Goal: Task Accomplishment & Management: Use online tool/utility

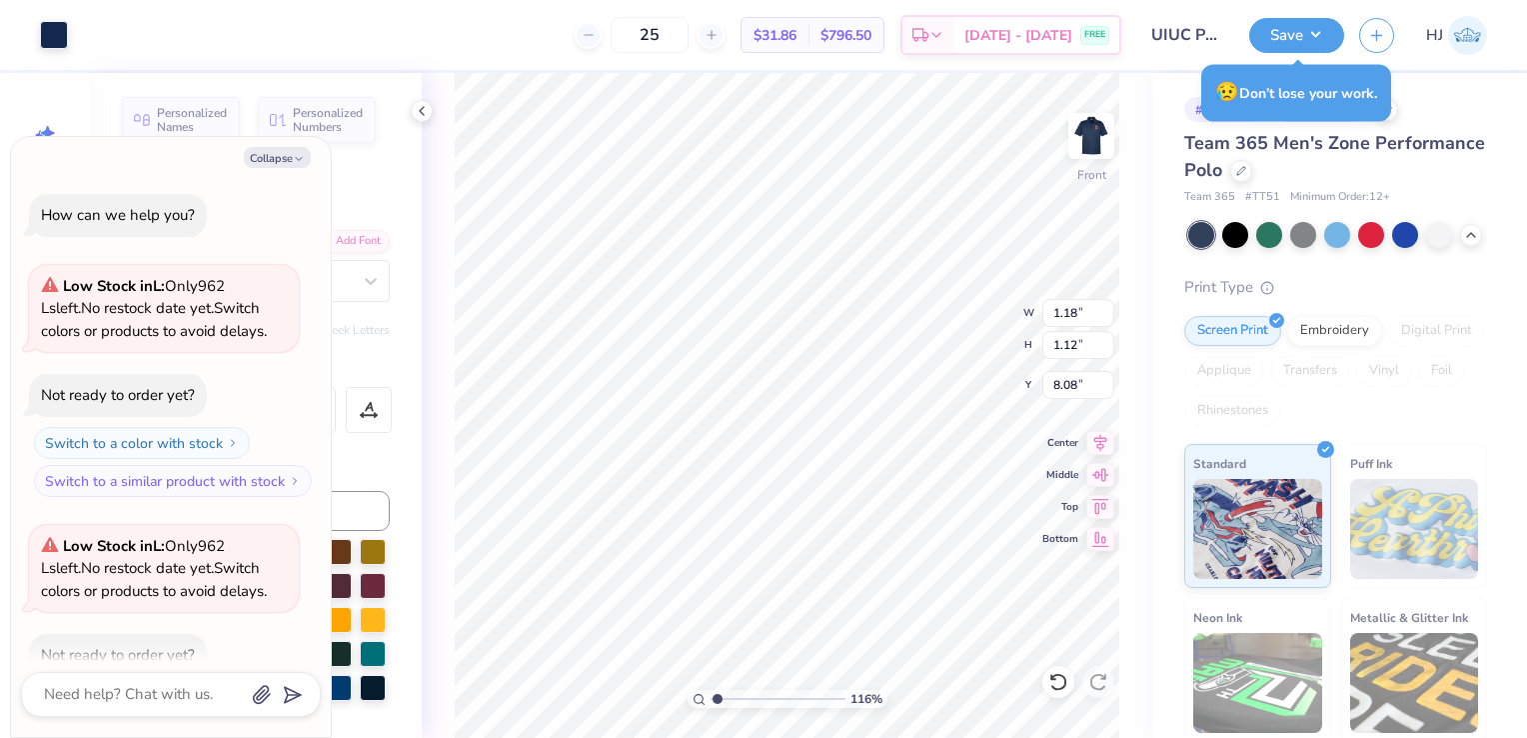
scroll to position [500, 0]
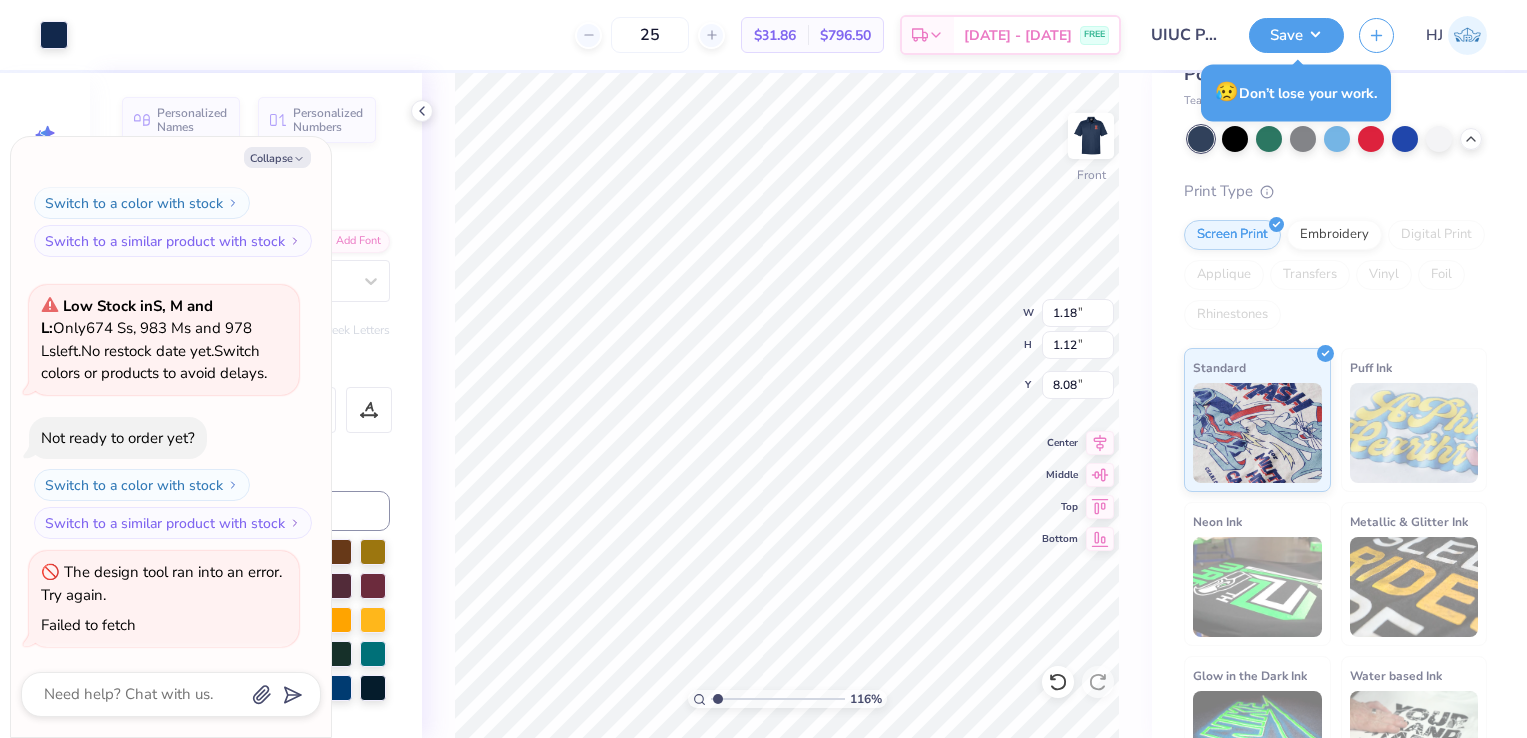
type input "1.16282418159564"
type textarea "x"
type input "1.16282418159564"
type textarea "x"
type input "1.16282418159564"
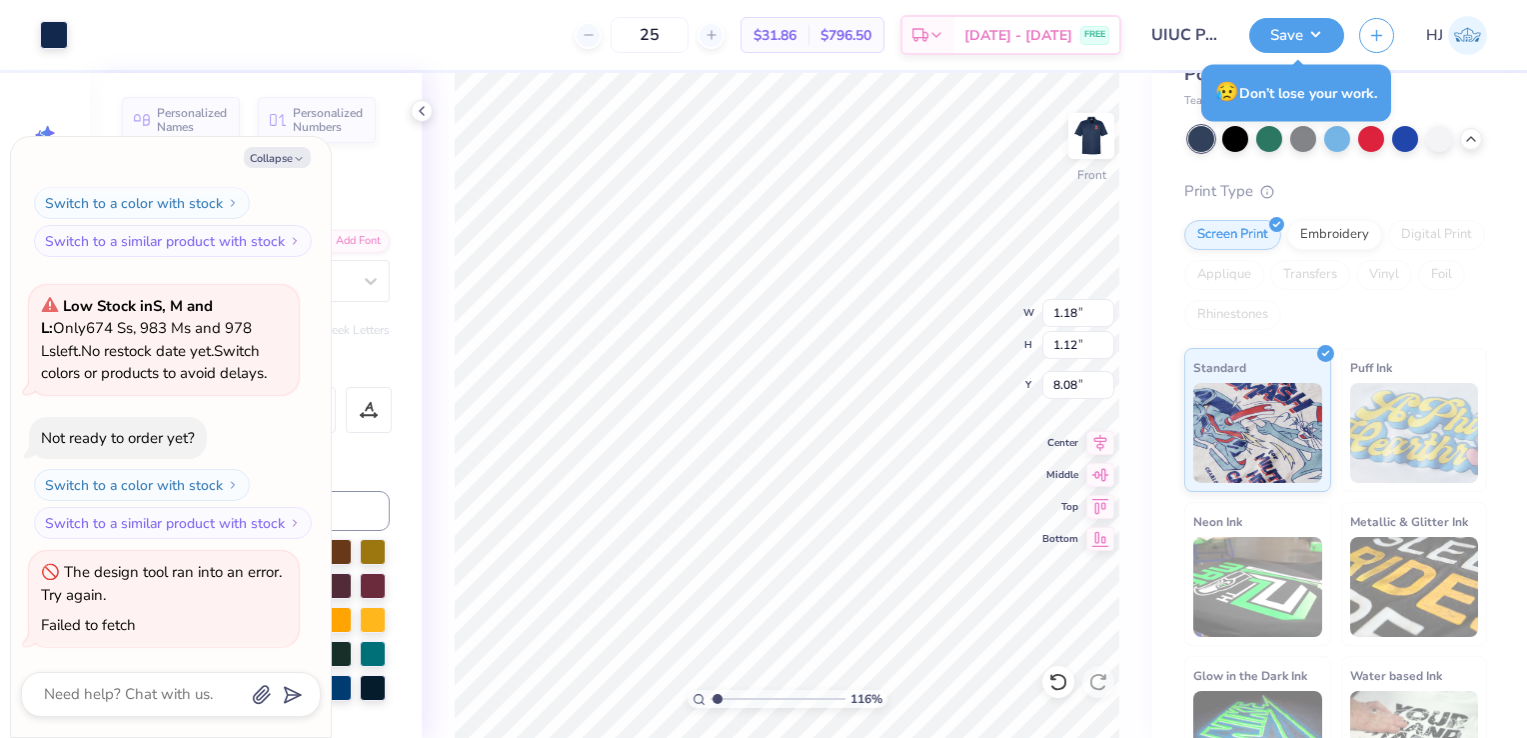
type textarea "x"
type input "1.16282418159564"
type textarea "x"
type input "1.16282418159564"
type textarea "x"
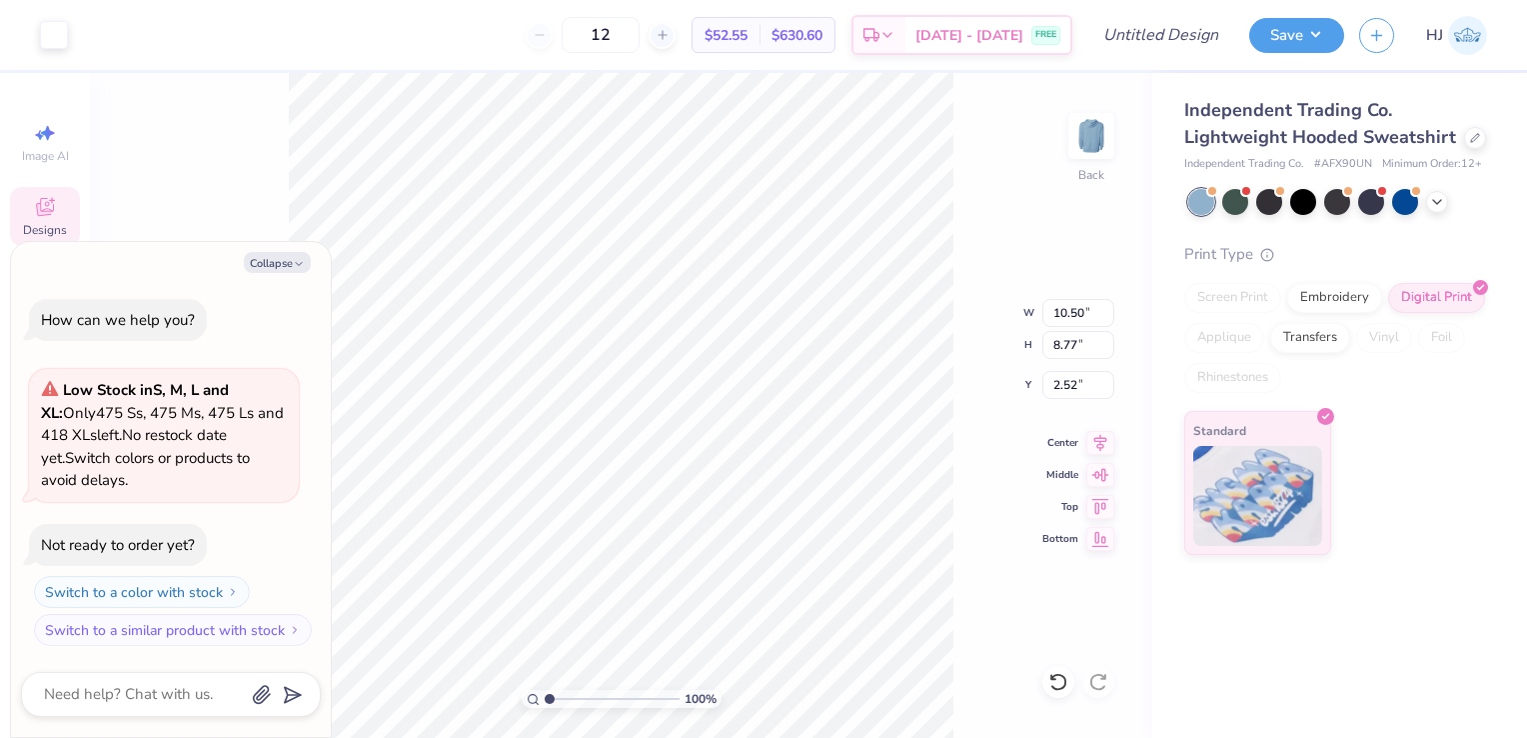
type textarea "x"
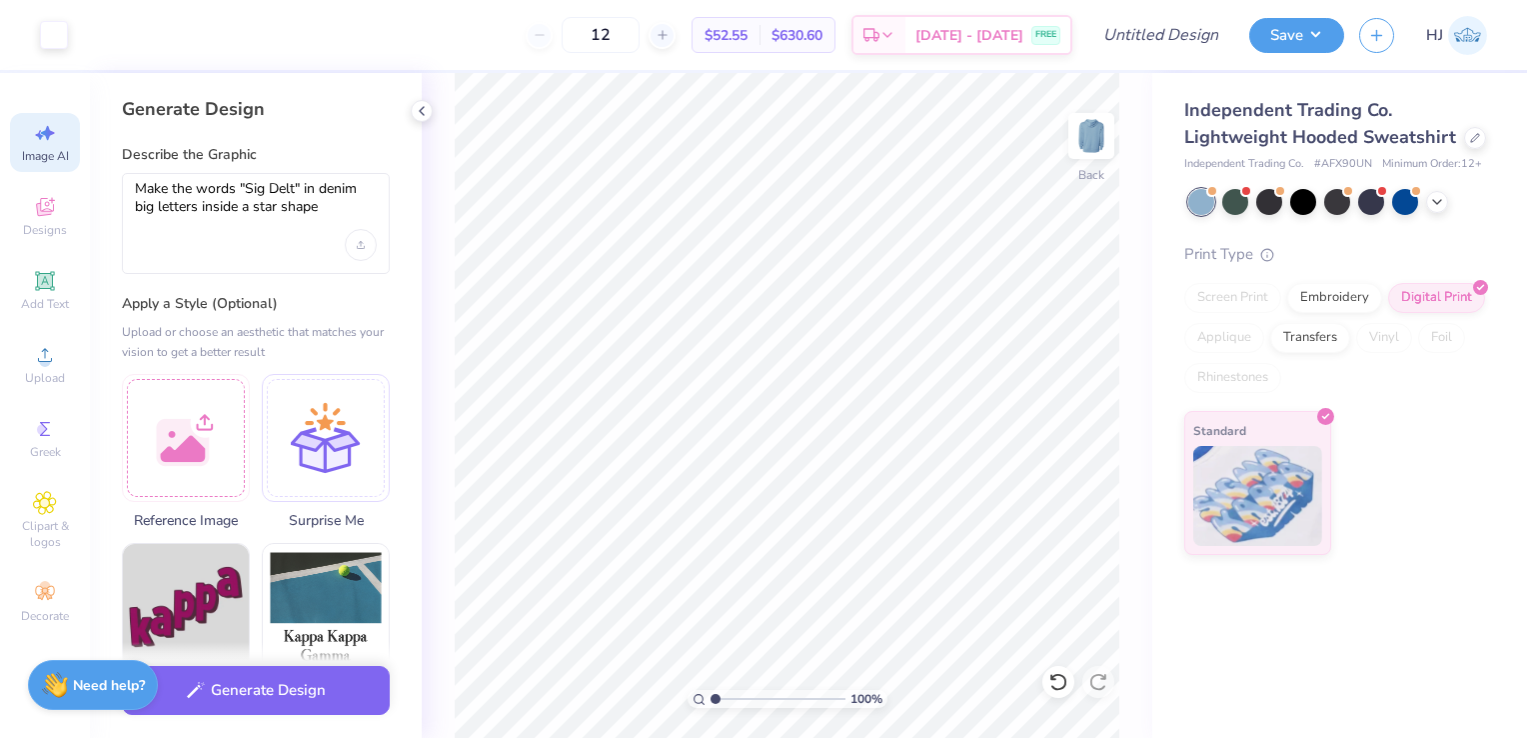
select select "4"
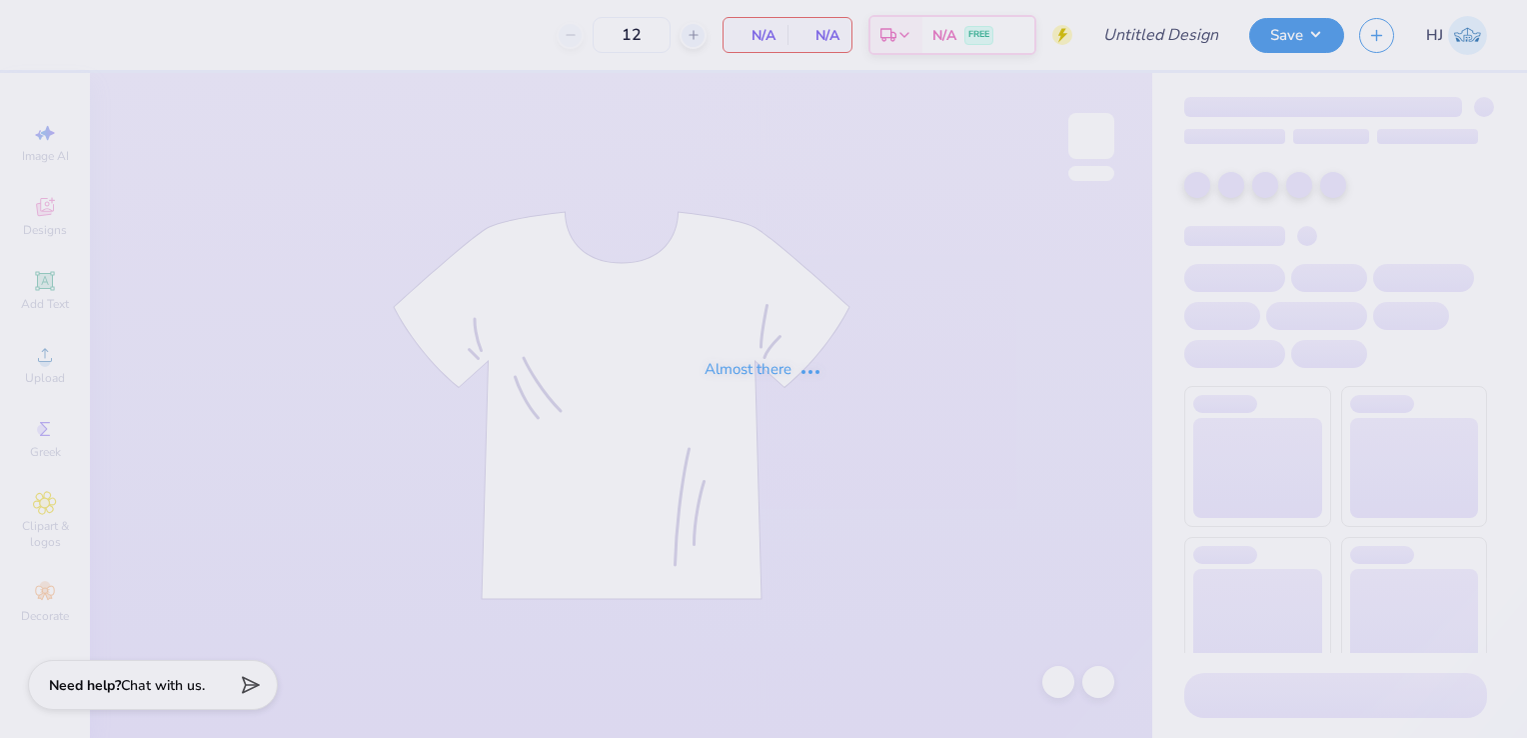
type input "50"
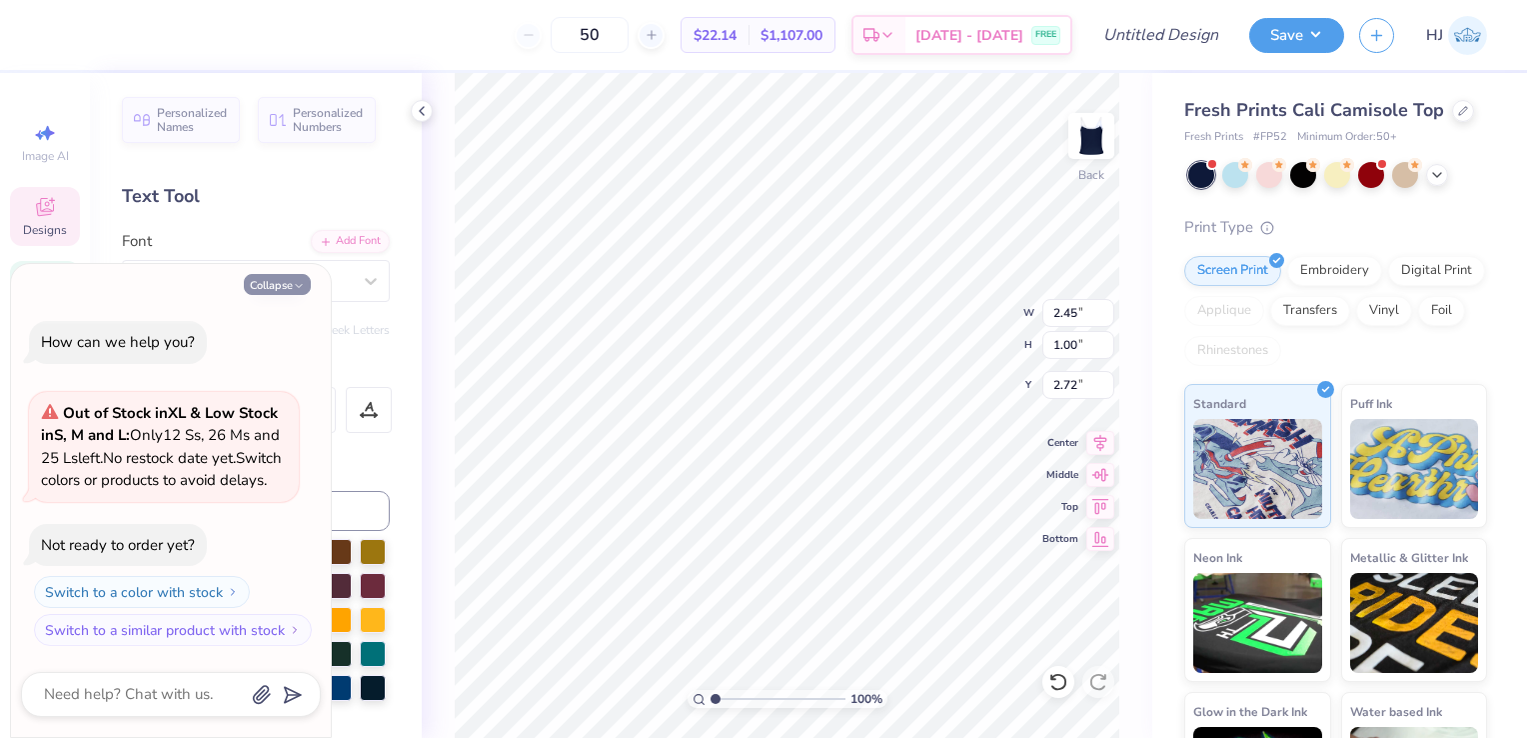
click at [280, 274] on button "Collapse" at bounding box center [277, 284] width 67 height 21
type textarea "x"
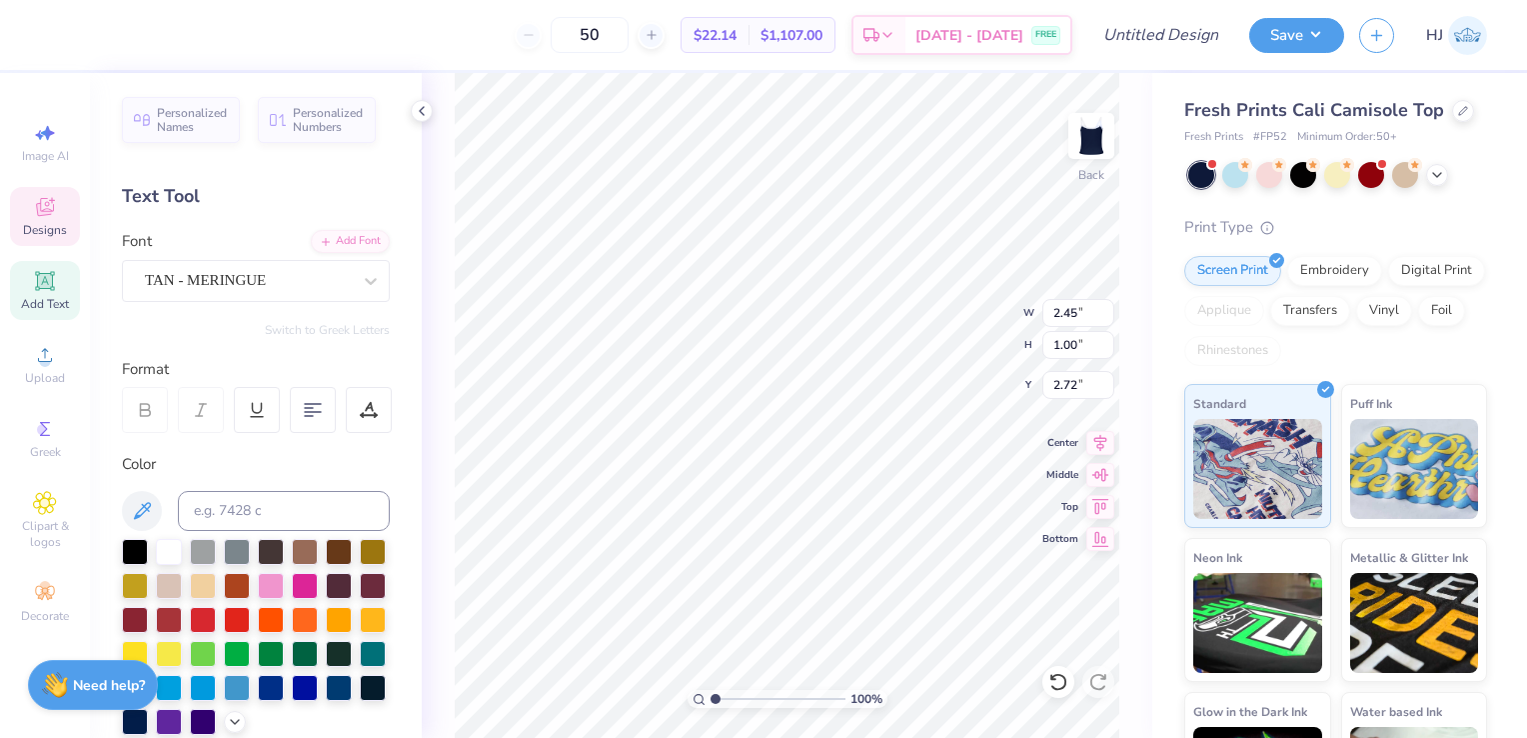
scroll to position [16, 2]
type textarea "Sig Delt"
type input "2.62"
type input "0.61"
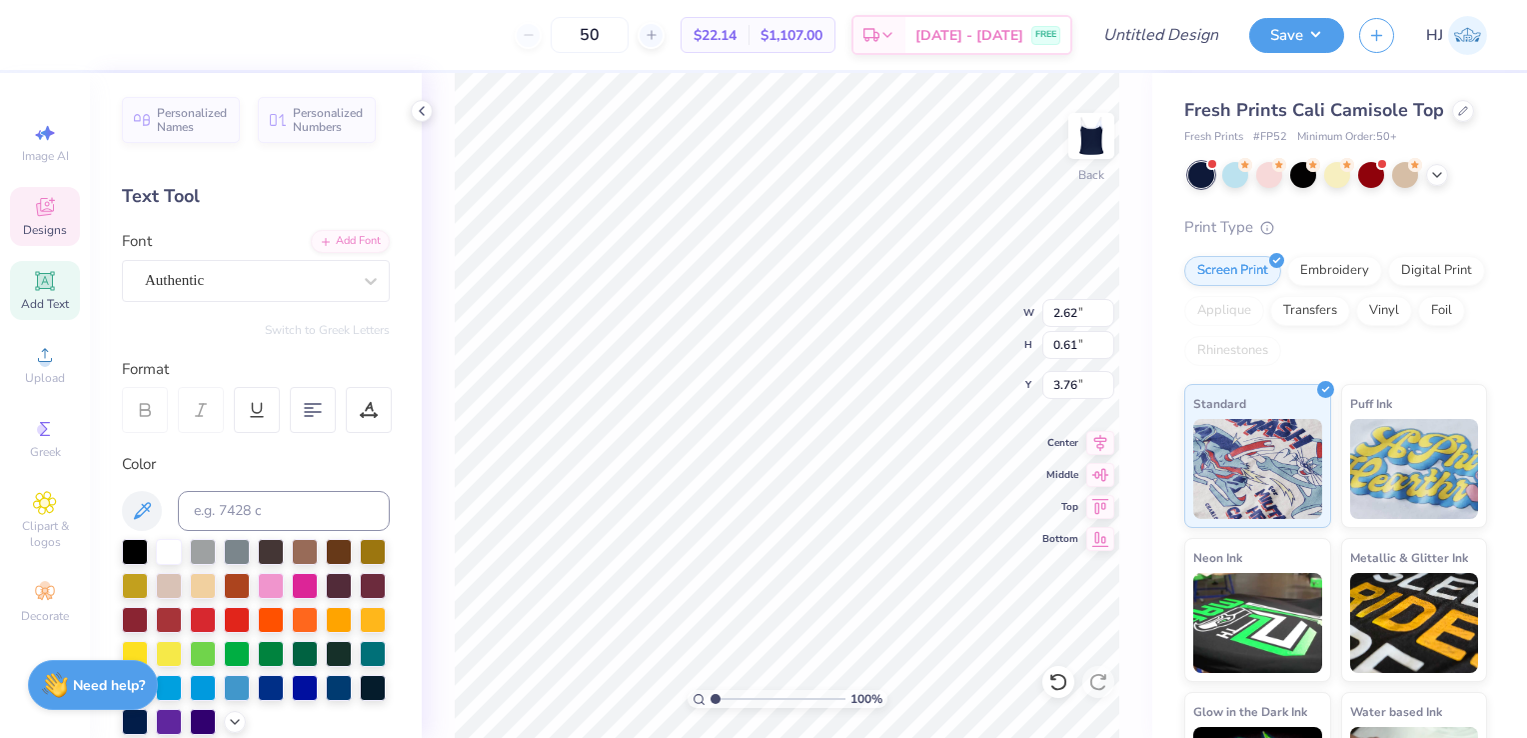
type input "3.76"
type textarea "m"
type input "5.26"
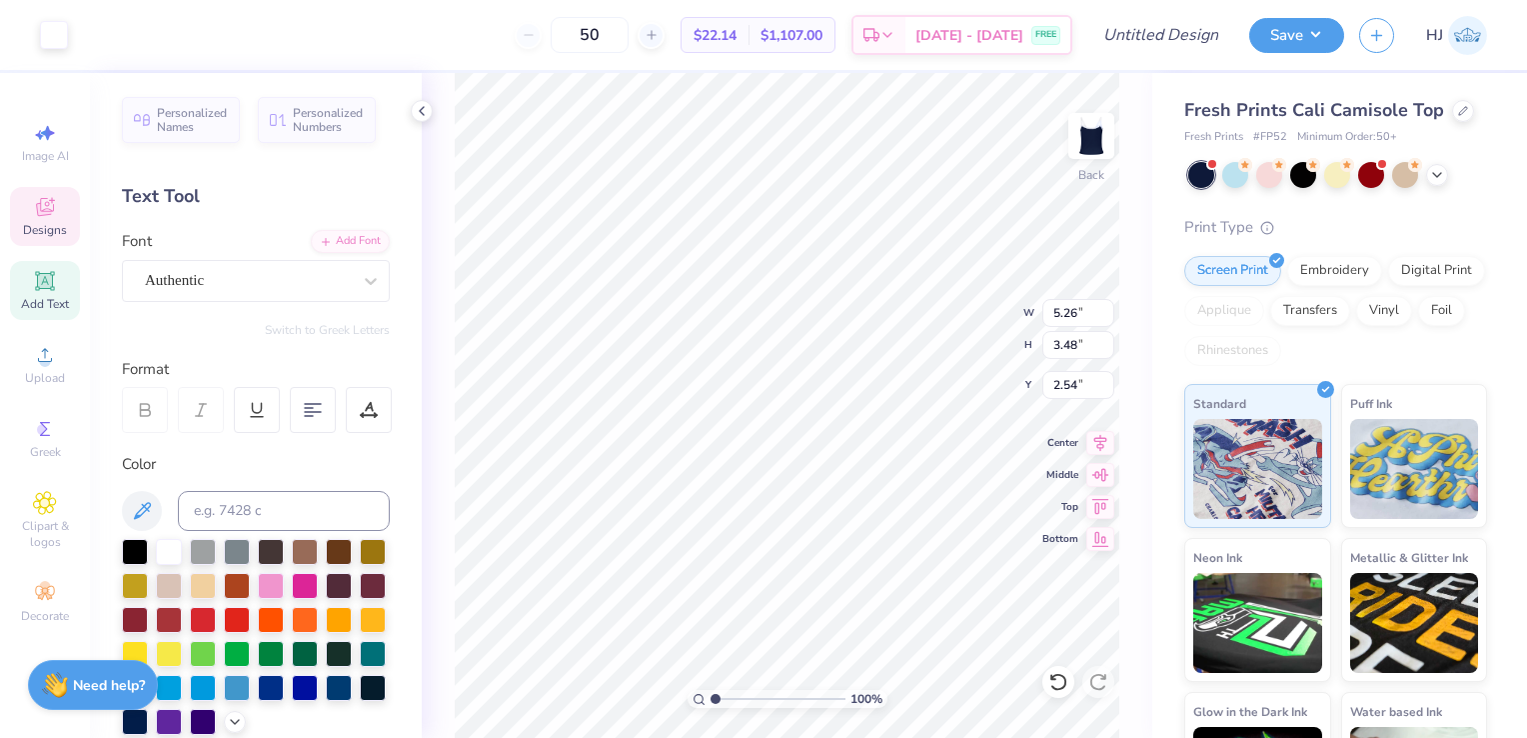
type input "3.48"
type input "4.95"
type input "4.56"
type input "8.29"
type input "5.49"
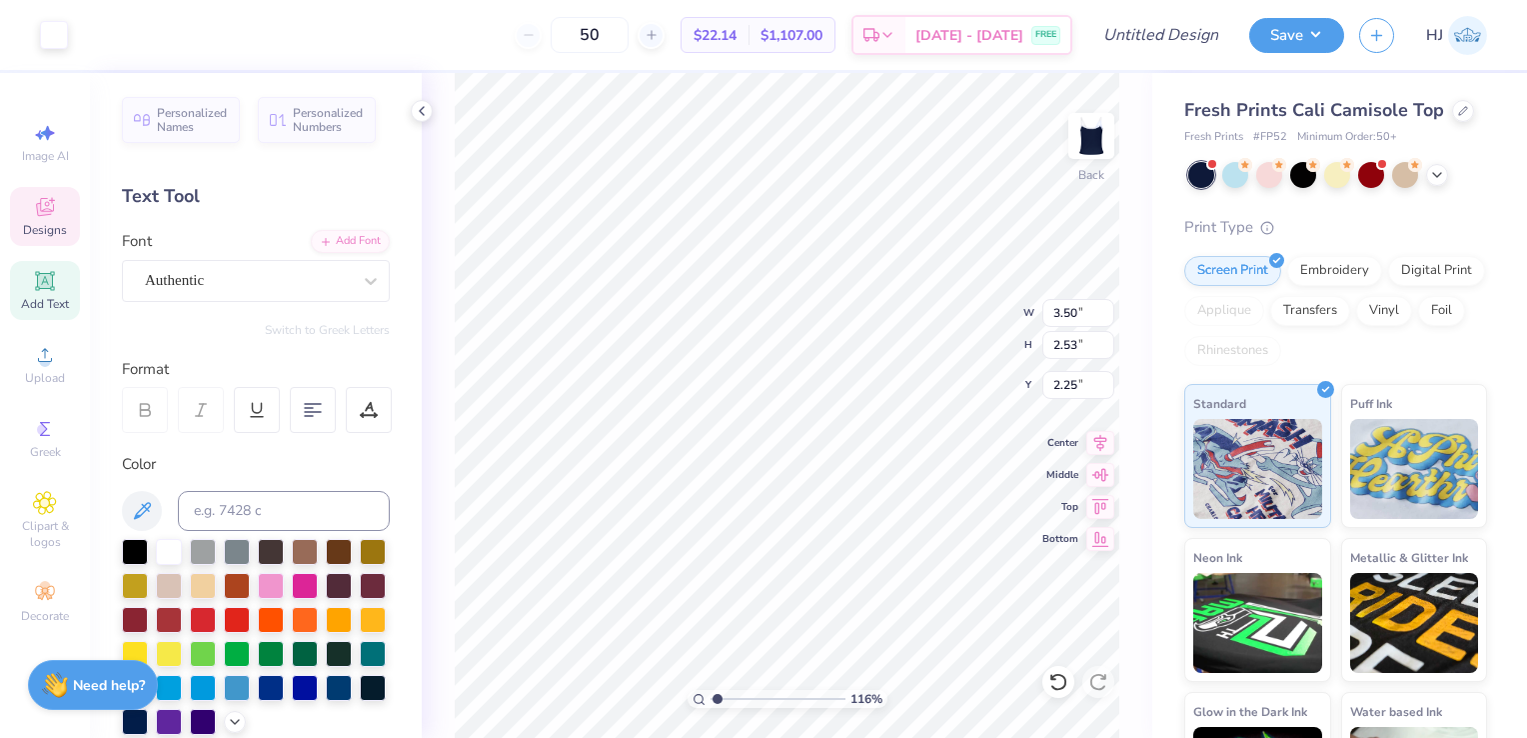
type input "1.16159284834374"
type input "4.77"
type input "1.16159284834374"
type input "8.29"
type input "5.49"
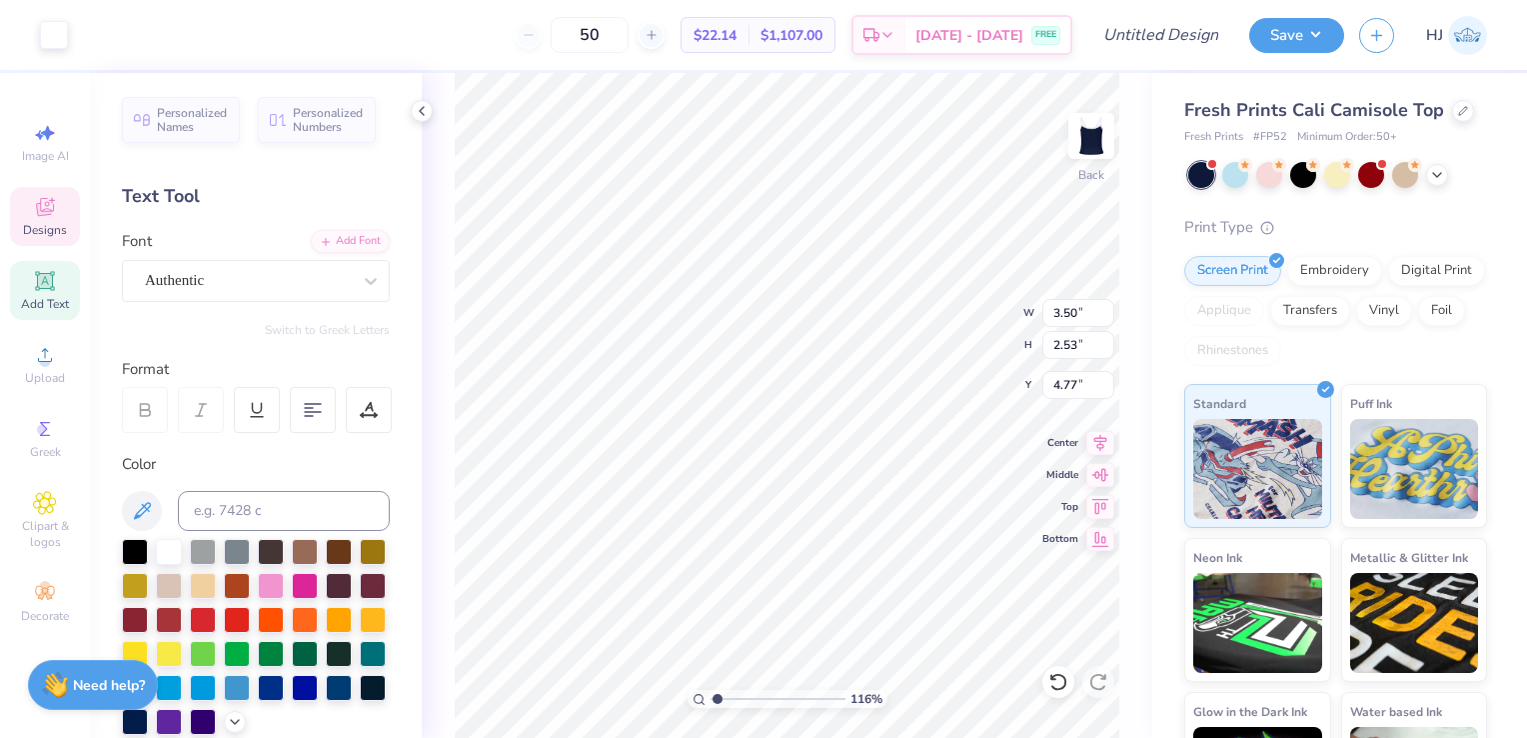
type input "4.56"
type input "1.16159284834374"
type input "4.24"
type input "1.16159284834374"
type input "7.32"
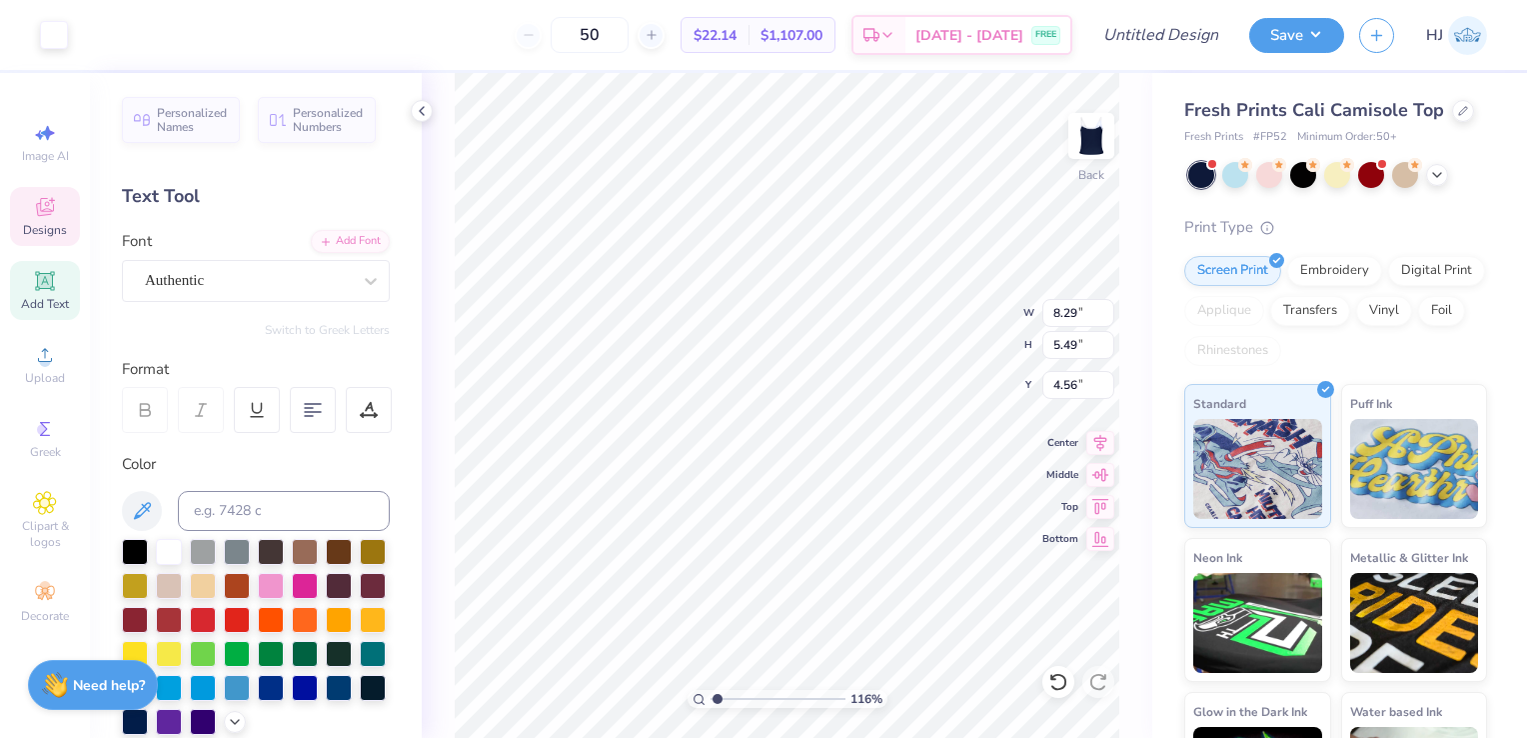
type input "4.84"
type input "1.16159284834374"
type input "4.58"
type input "1.16159284834374"
type input "3.50"
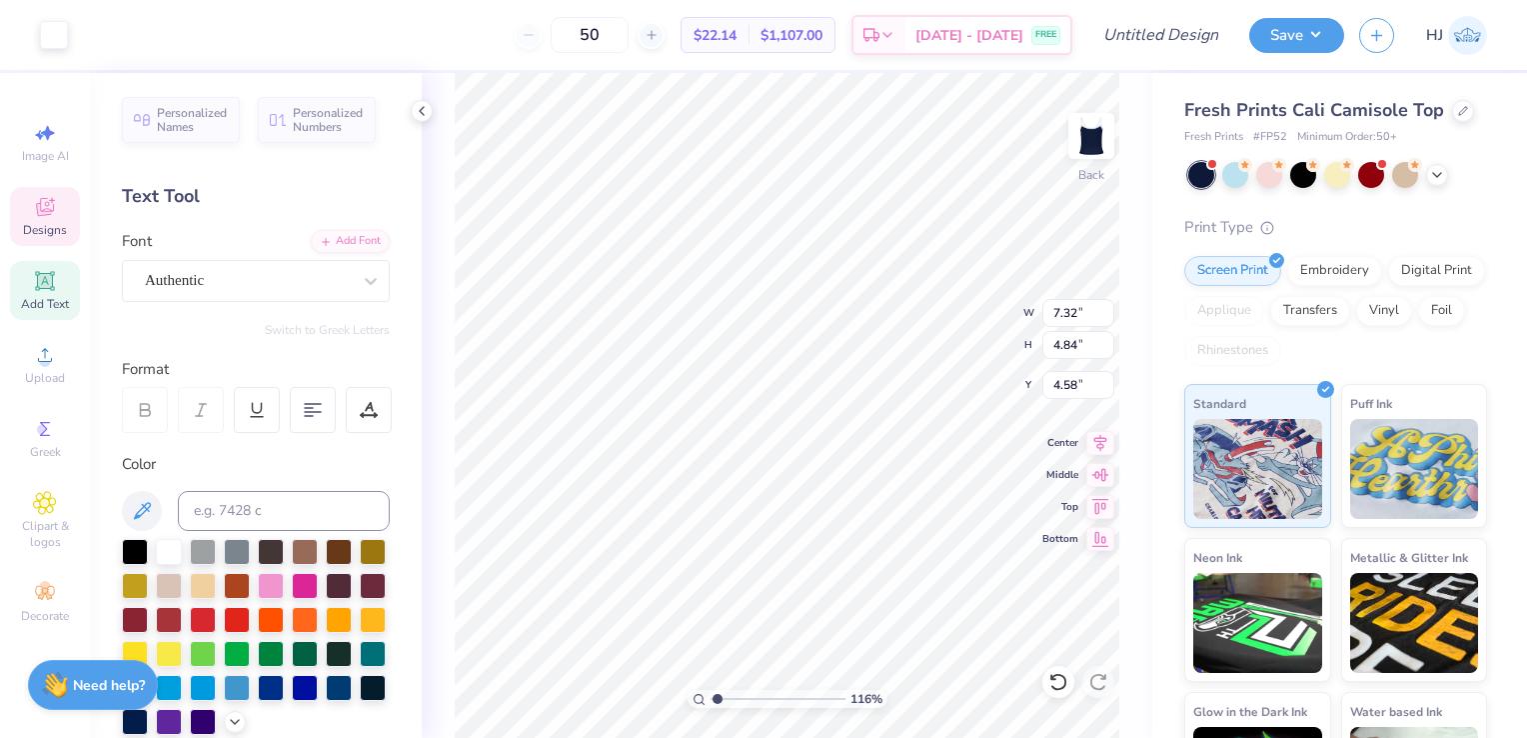
type input "2.53"
type input "4.24"
type input "1.16159284834374"
type input "8.31"
type input "6.00"
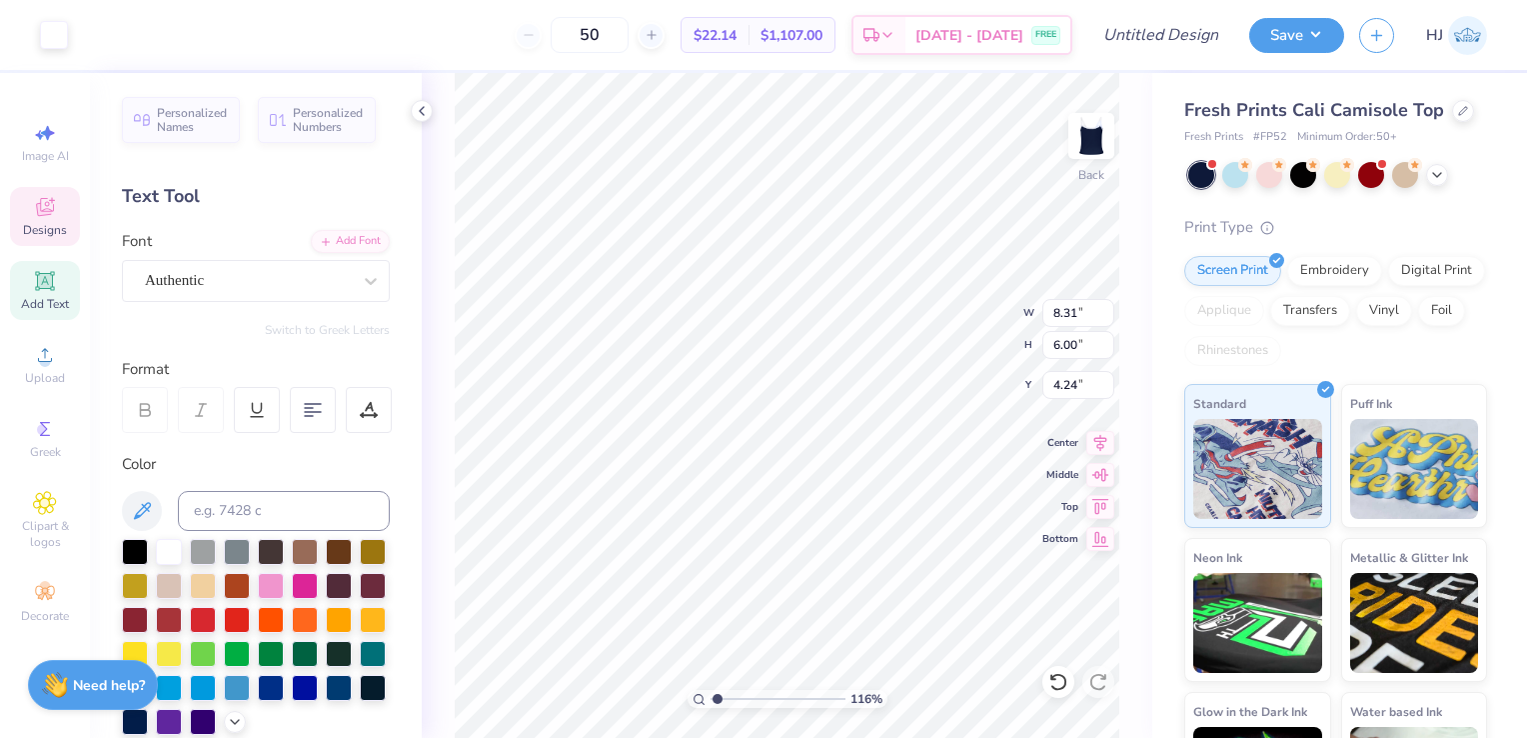
type input "1.16159284834374"
type input "4.00"
type input "1.16159284834374"
type input "4.09"
type input "1.31"
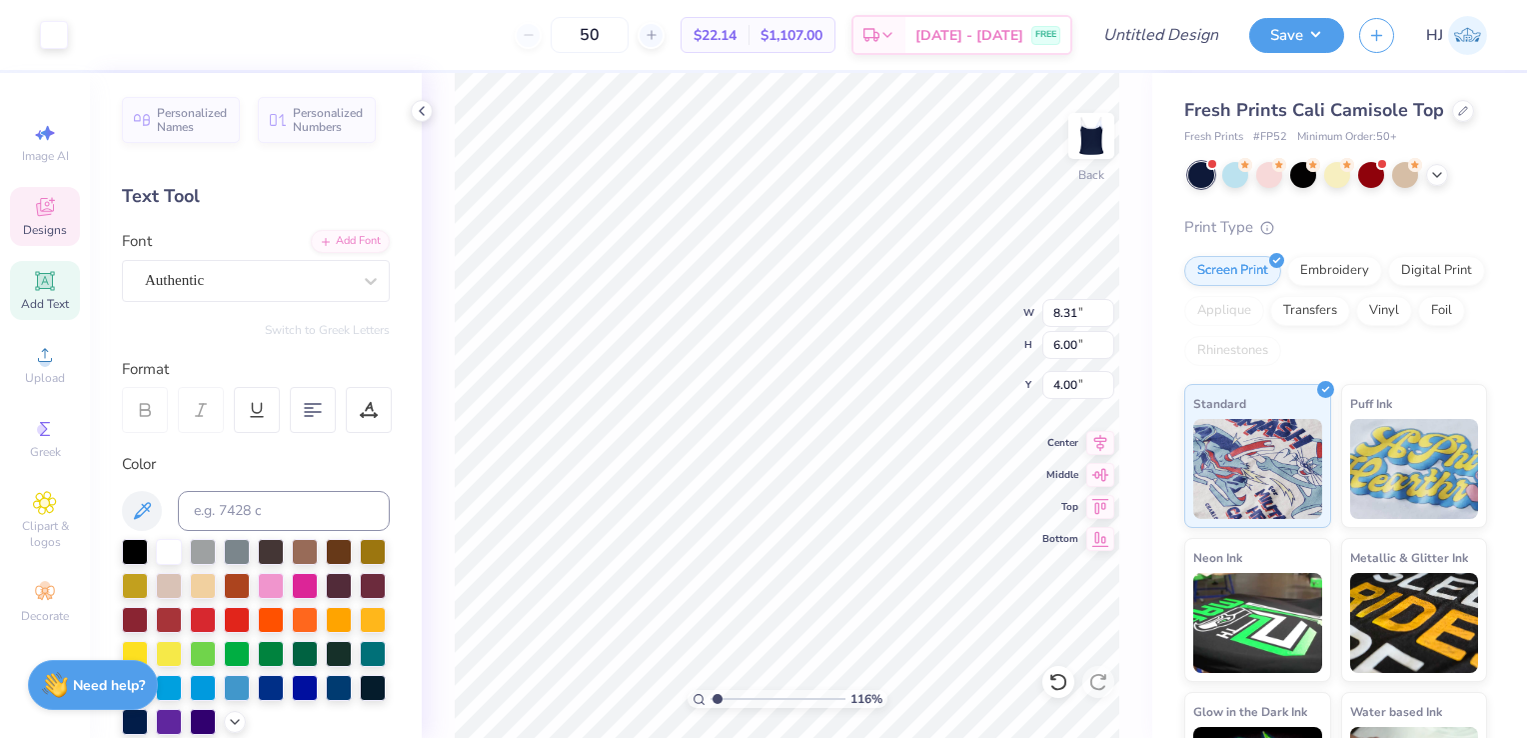
type input "2.57"
type input "1.16159284834374"
type input "5.86"
type input "1.16159284834374"
type input "6.55"
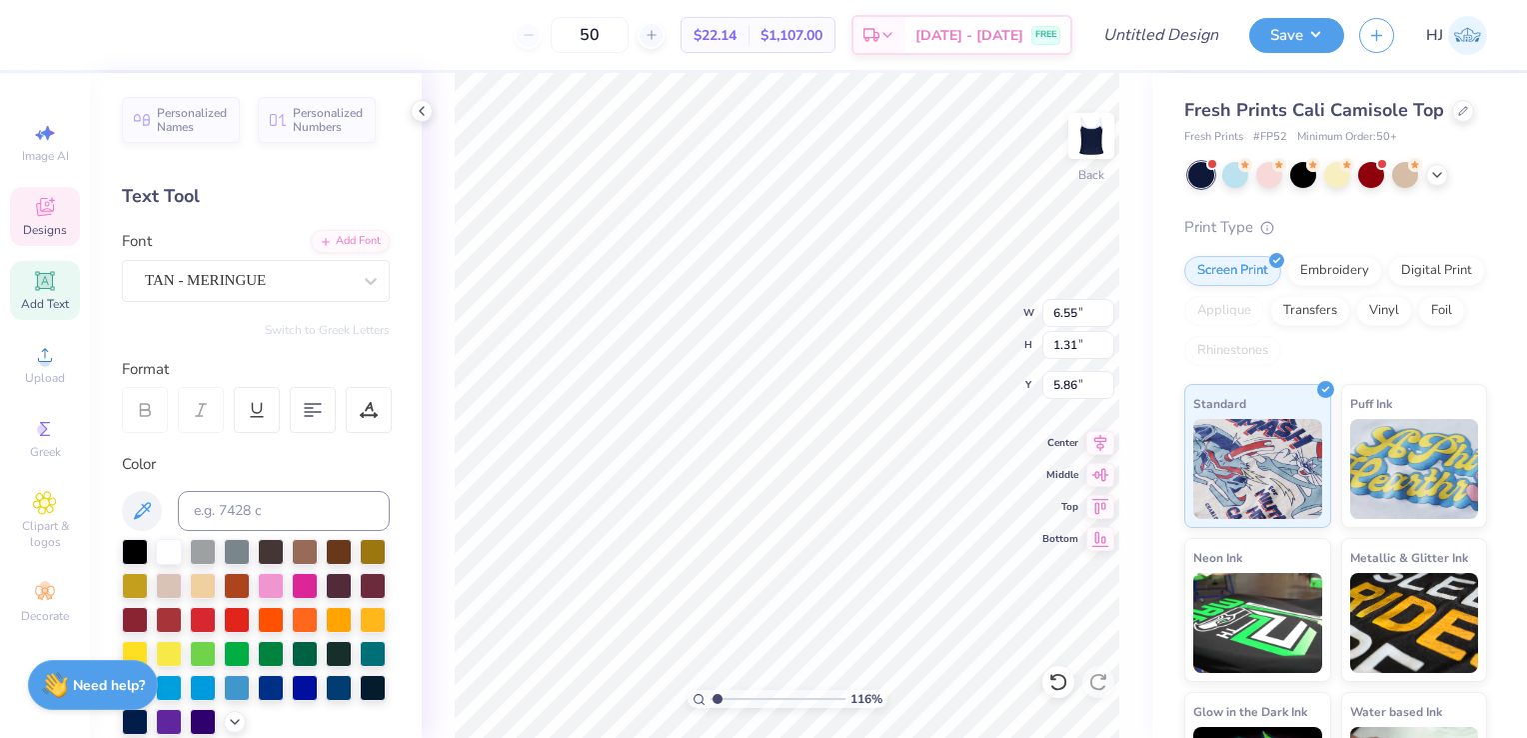
type input "2.10"
type input "1.16159284834374"
type input "6.55"
type input "2.10"
type input "5.86"
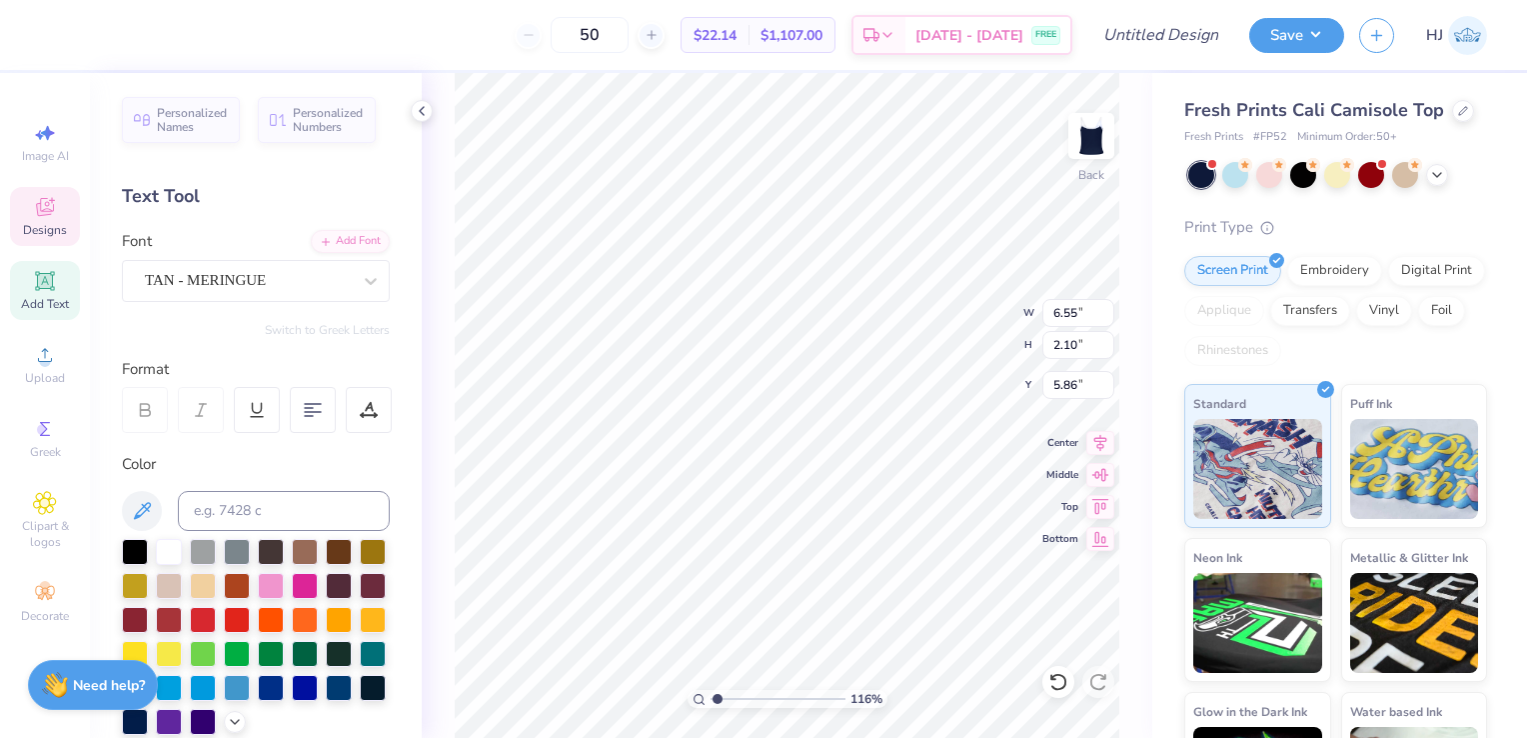
type input "1.16159284834374"
type input "5.95"
click at [51, 513] on icon at bounding box center [44, 503] width 23 height 24
type input "1.16159284834374"
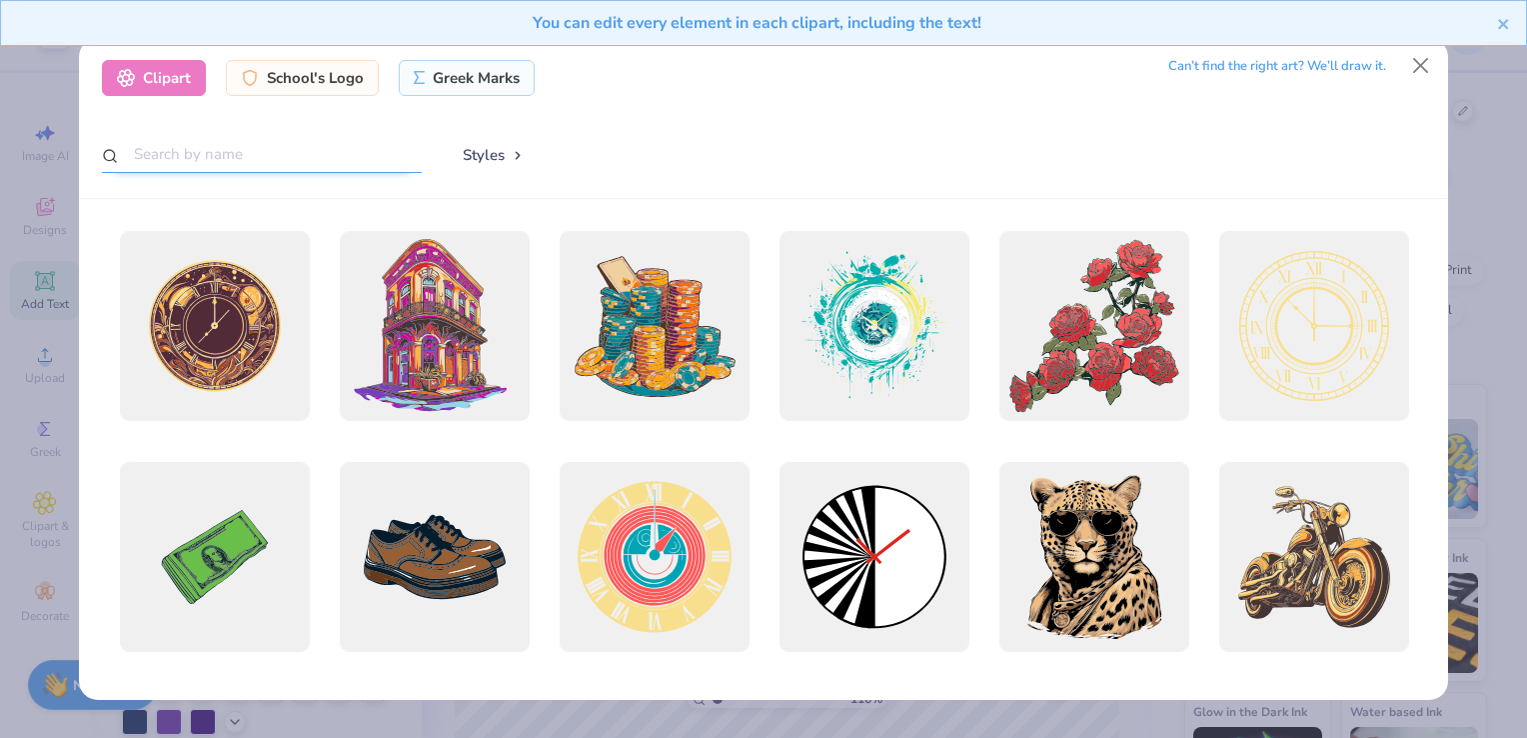
click at [208, 157] on input "text" at bounding box center [262, 154] width 320 height 37
type input "sig delt"
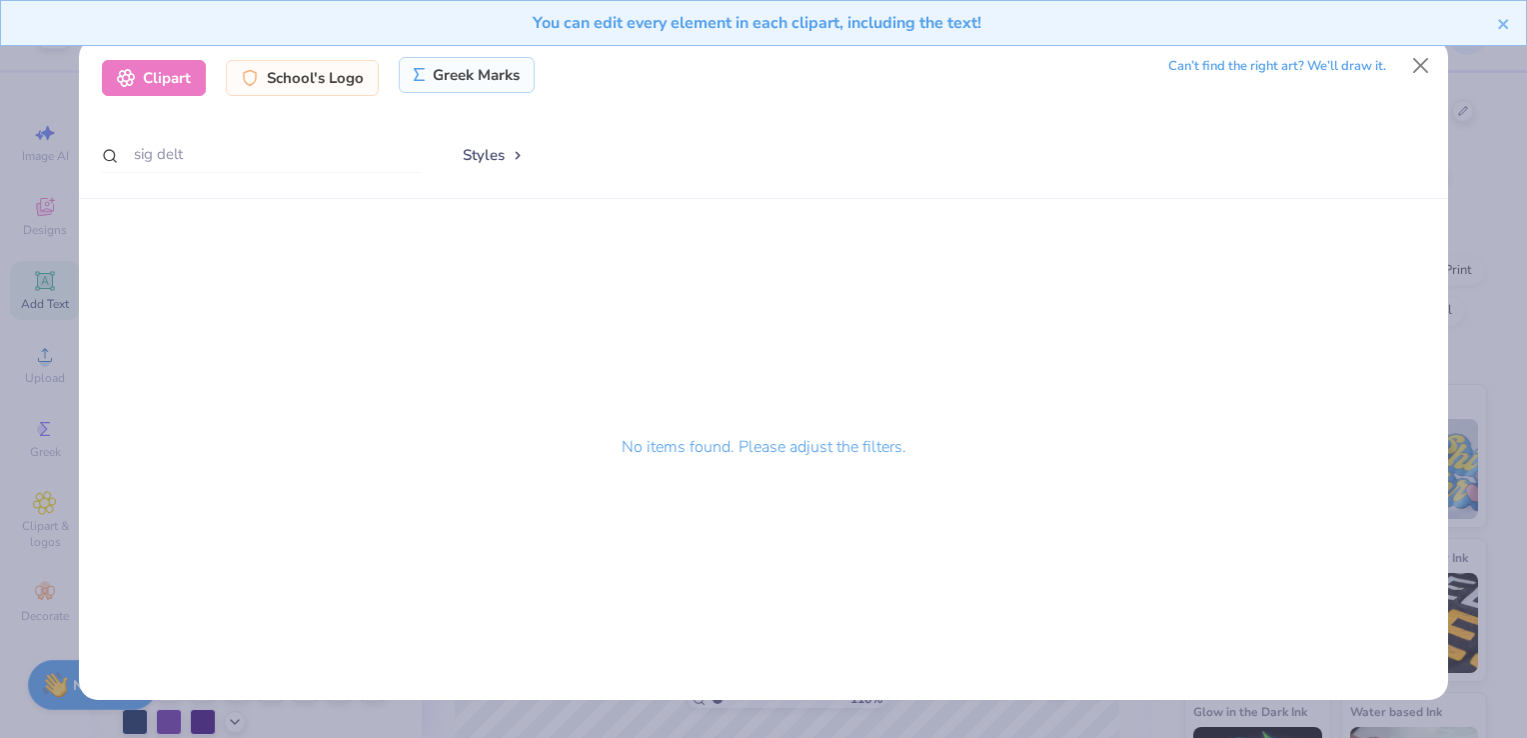
click at [486, 70] on div "Greek Marks" at bounding box center [467, 75] width 137 height 36
type input "1.16159284834374"
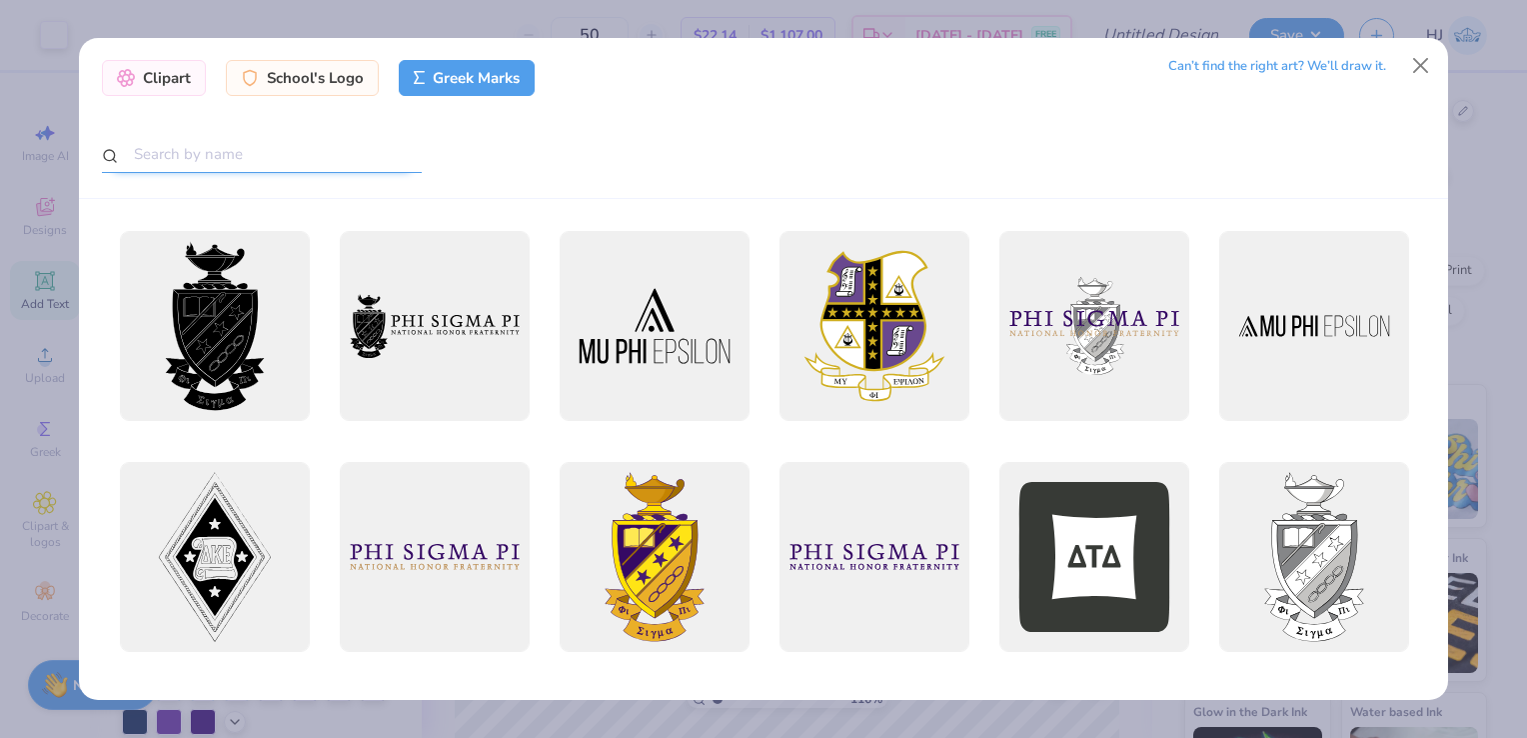
click at [367, 156] on input "text" at bounding box center [262, 154] width 320 height 37
type input "sig delt"
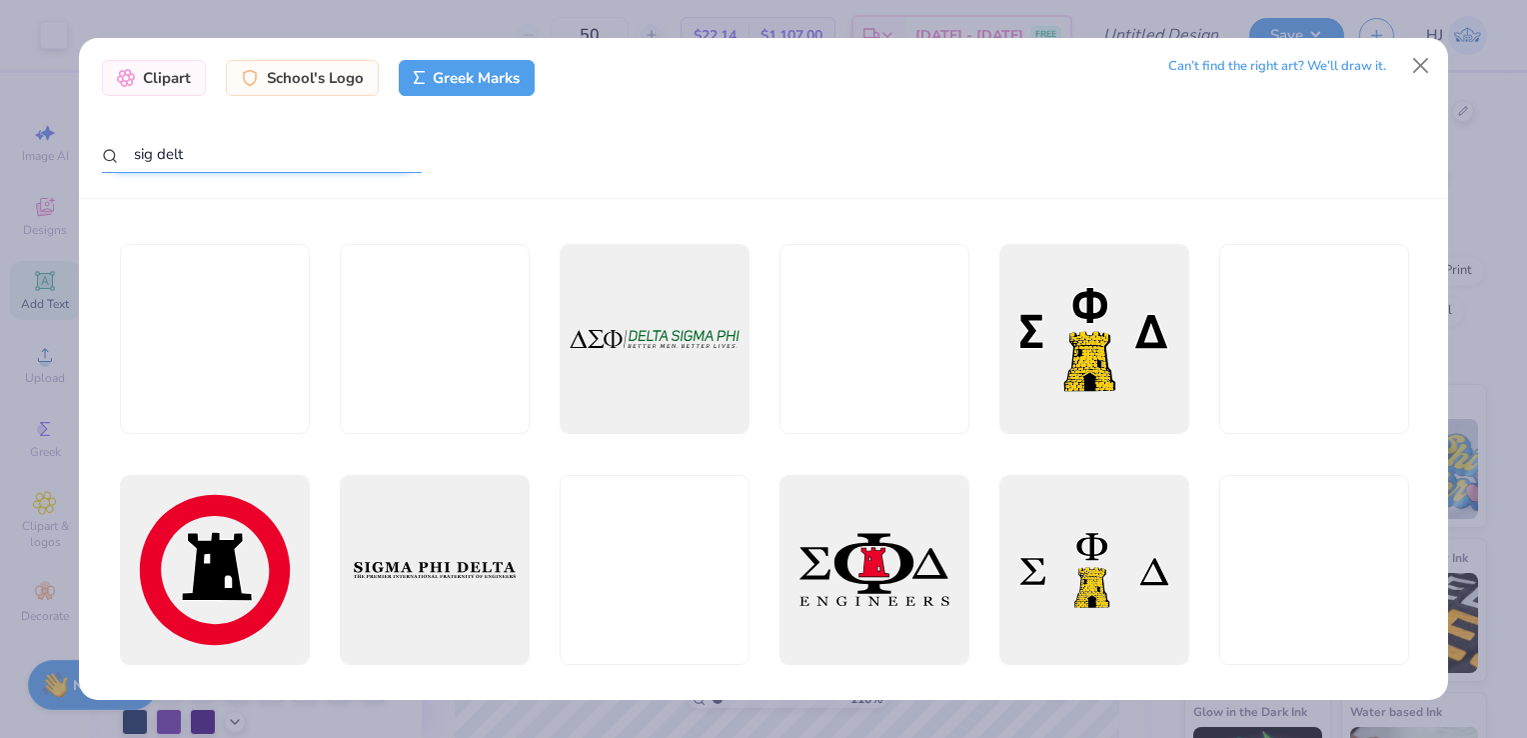
scroll to position [723, 0]
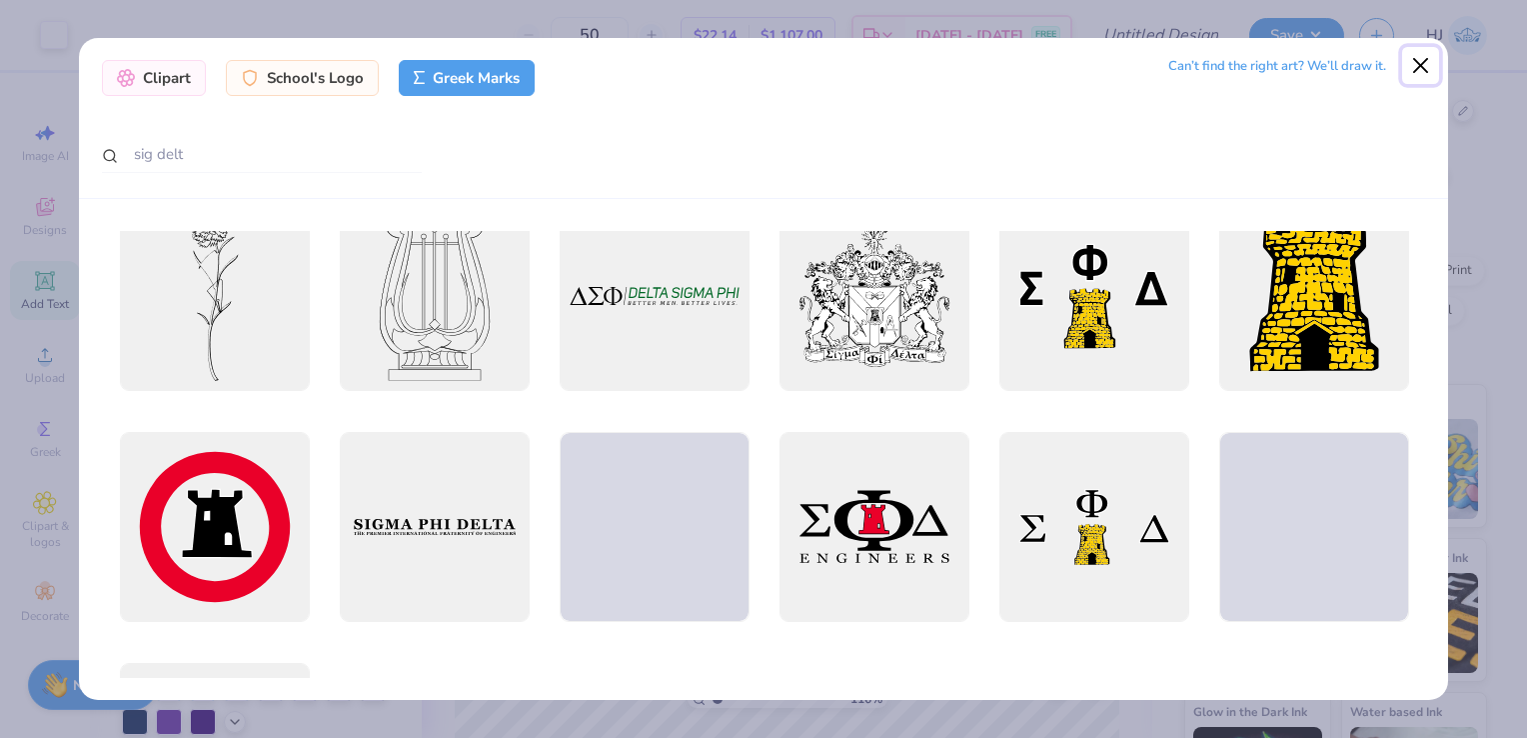
click at [1419, 69] on button "Close" at bounding box center [1421, 66] width 38 height 38
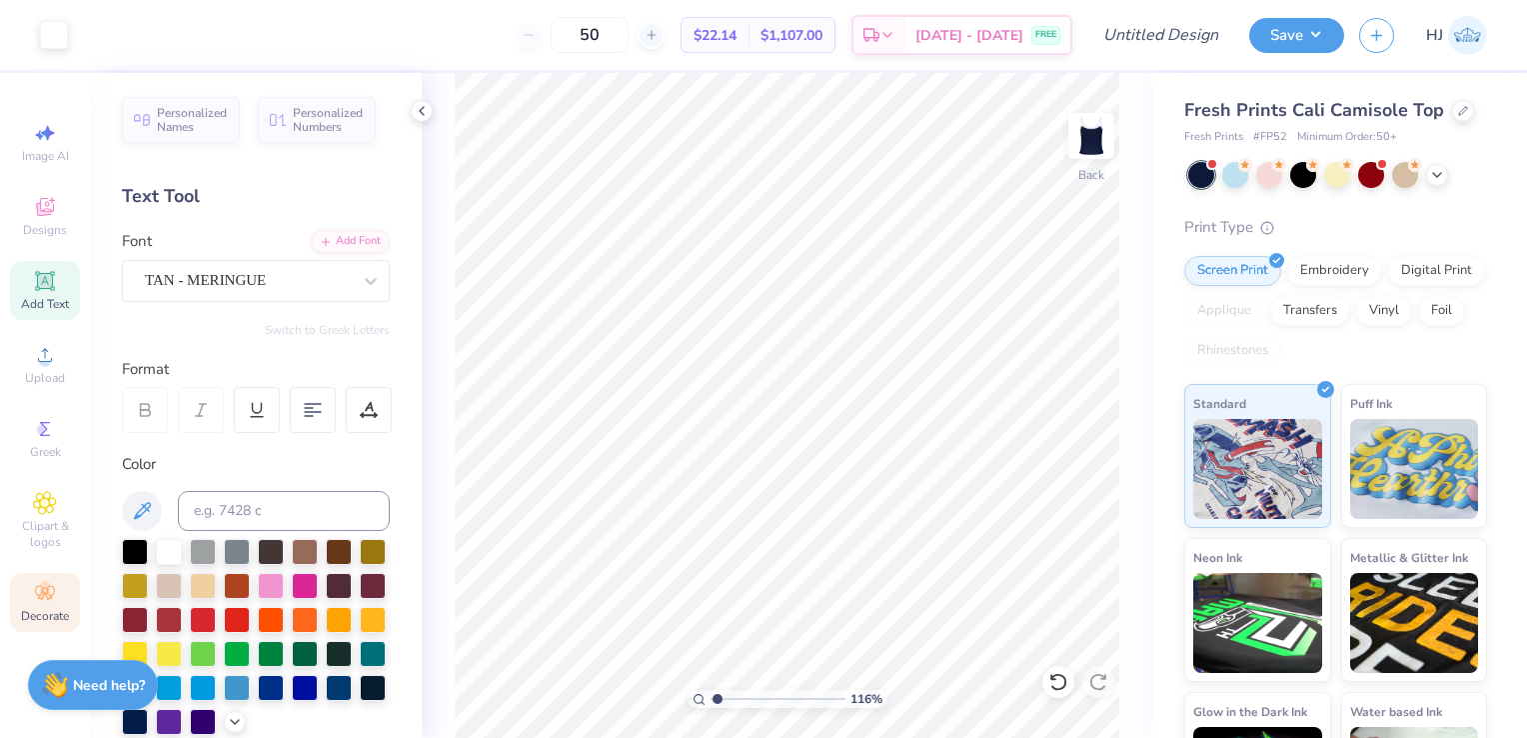
click at [39, 608] on span "Decorate" at bounding box center [45, 616] width 48 height 16
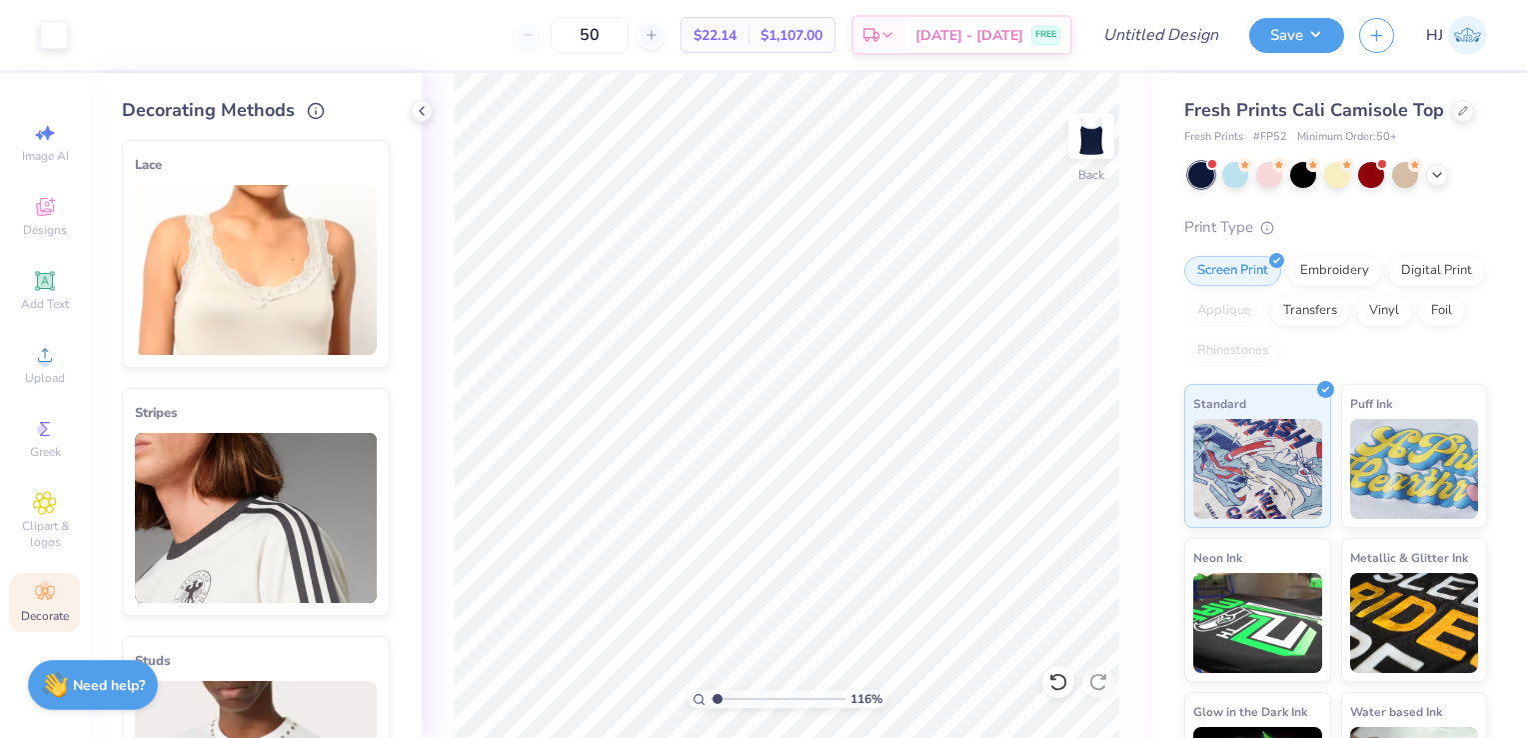
click at [239, 318] on img at bounding box center [256, 270] width 242 height 170
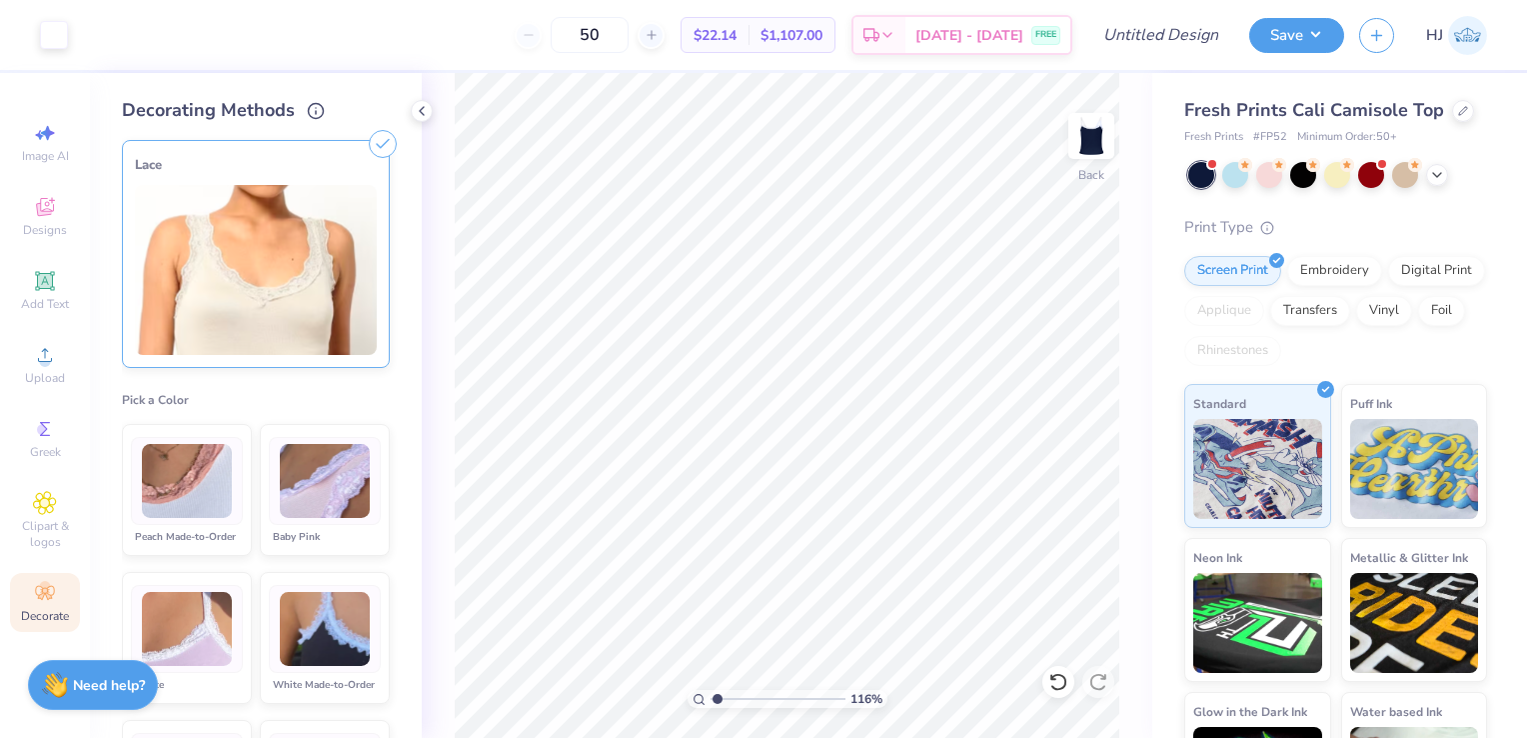
click at [369, 142] on icon at bounding box center [383, 144] width 28 height 28
click at [280, 286] on img at bounding box center [256, 270] width 242 height 170
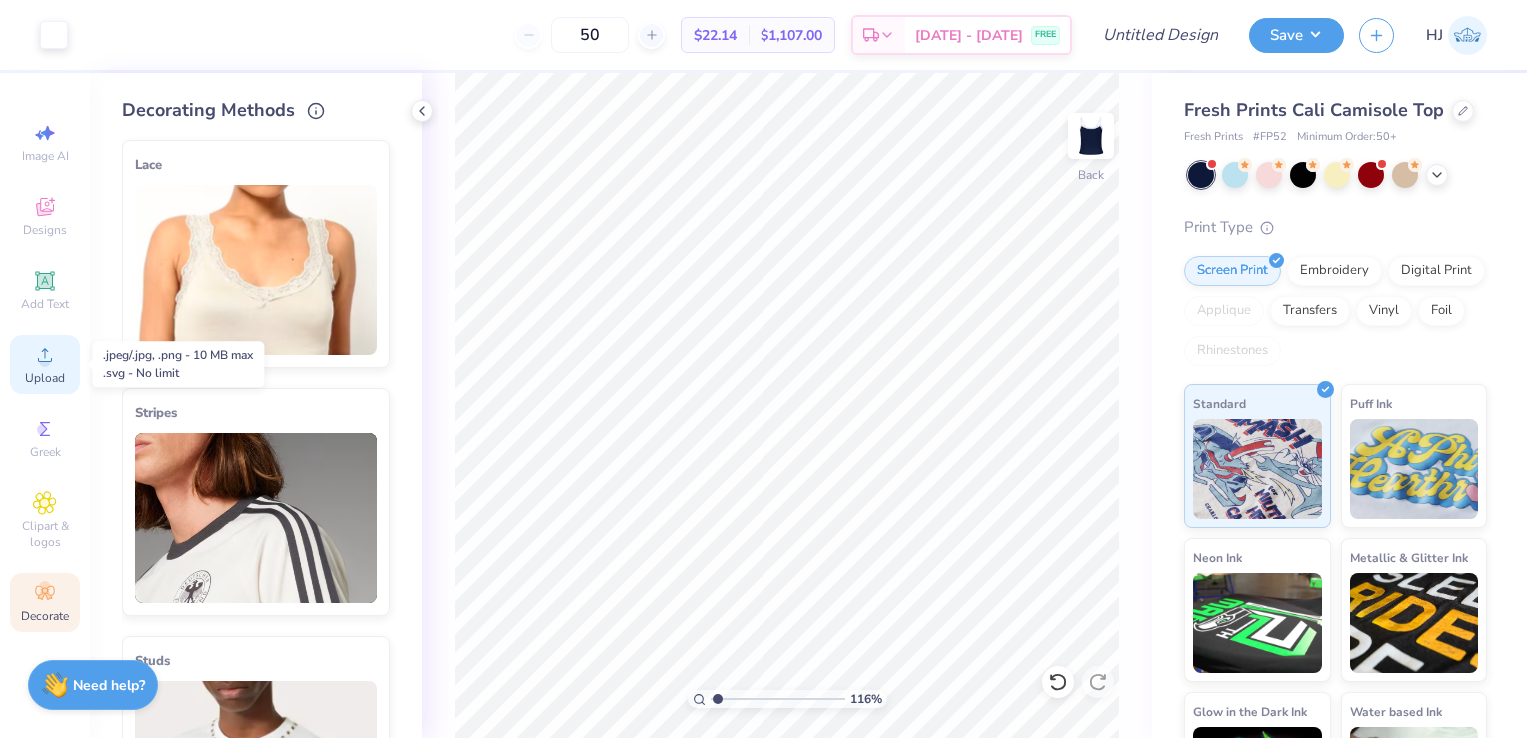
click at [45, 370] on span "Upload" at bounding box center [45, 378] width 40 height 16
click at [60, 226] on span "Designs" at bounding box center [45, 230] width 44 height 16
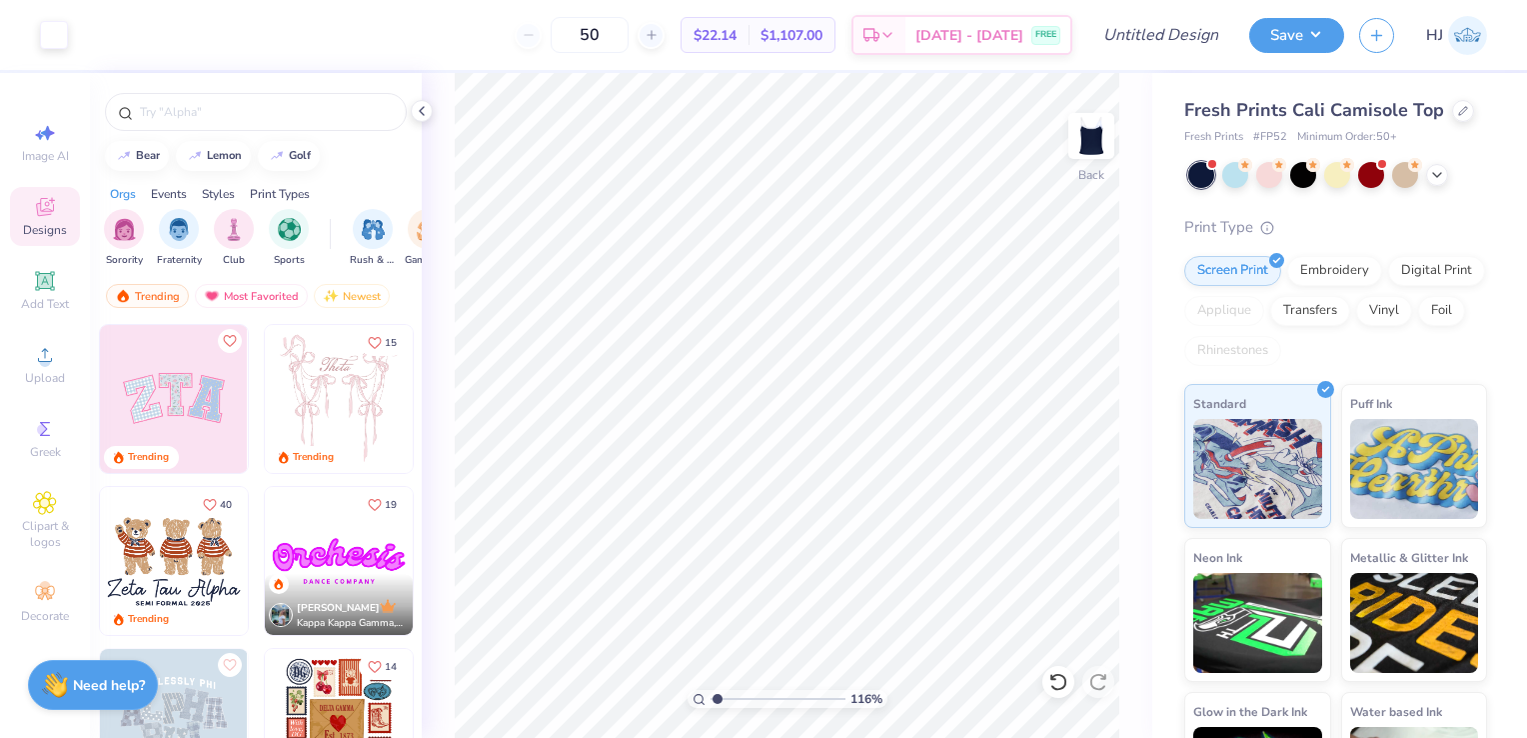
scroll to position [163, 0]
click at [187, 412] on img at bounding box center [173, 398] width 148 height 148
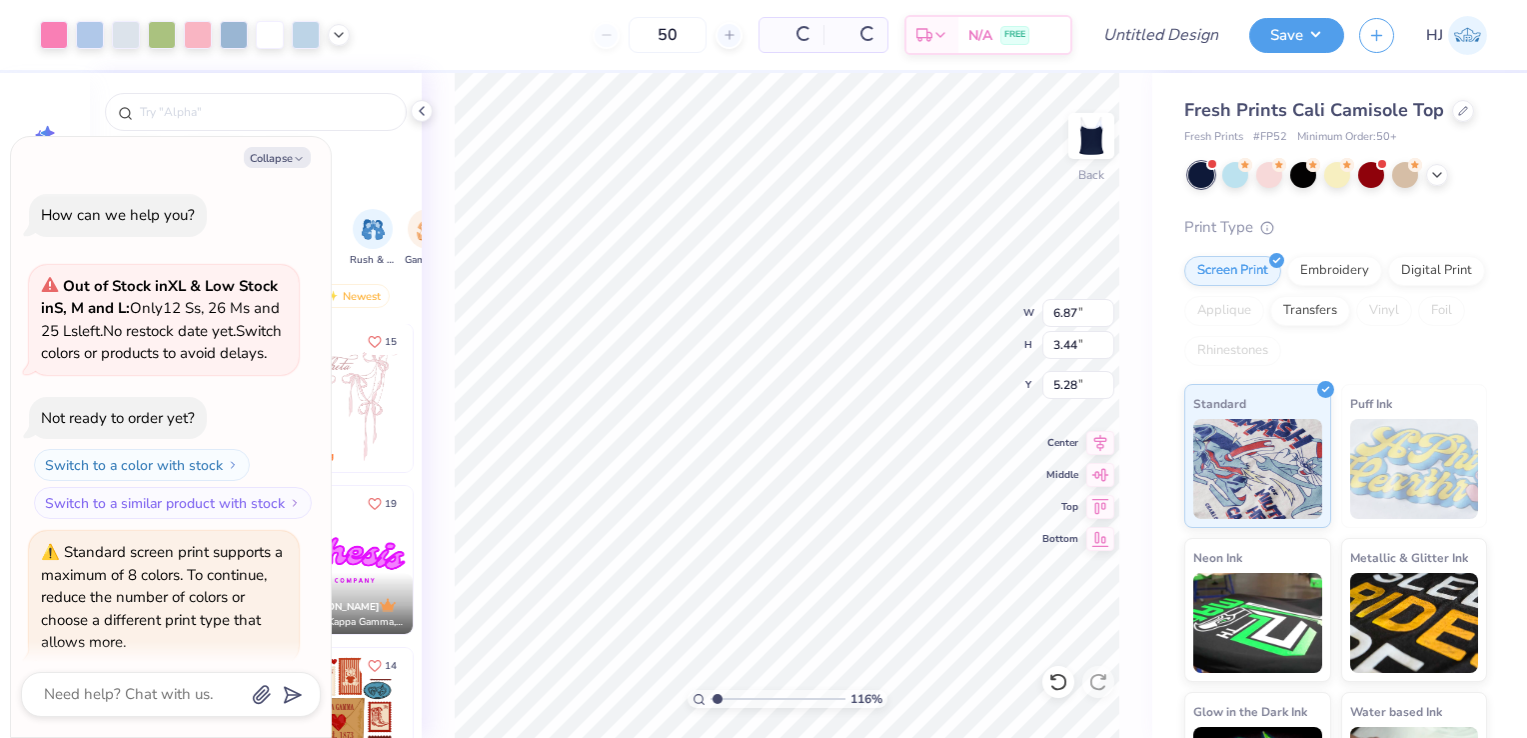
scroll to position [92, 0]
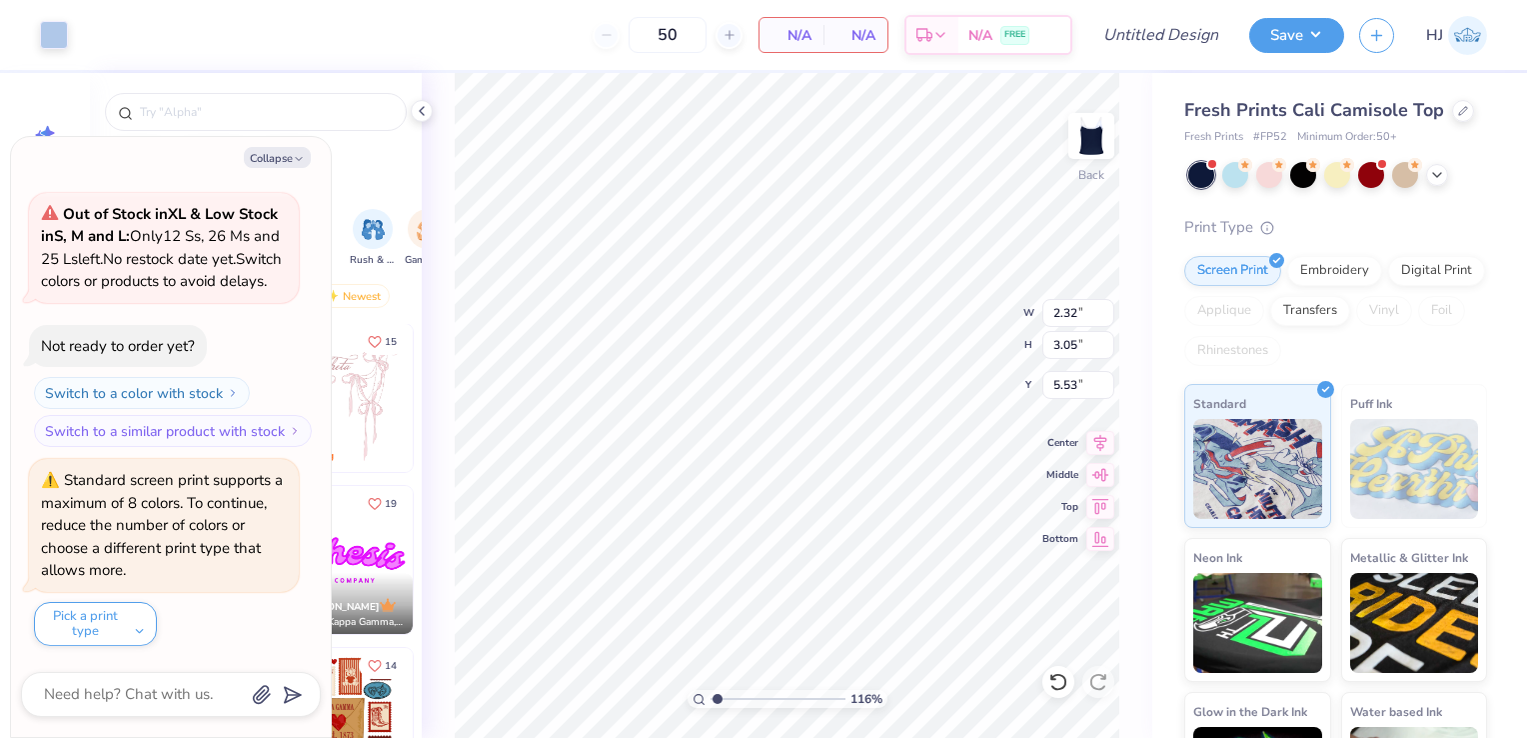
type input "1.16159284834374"
type input "6.75"
type input "3.33"
type input "5.33"
type input "1"
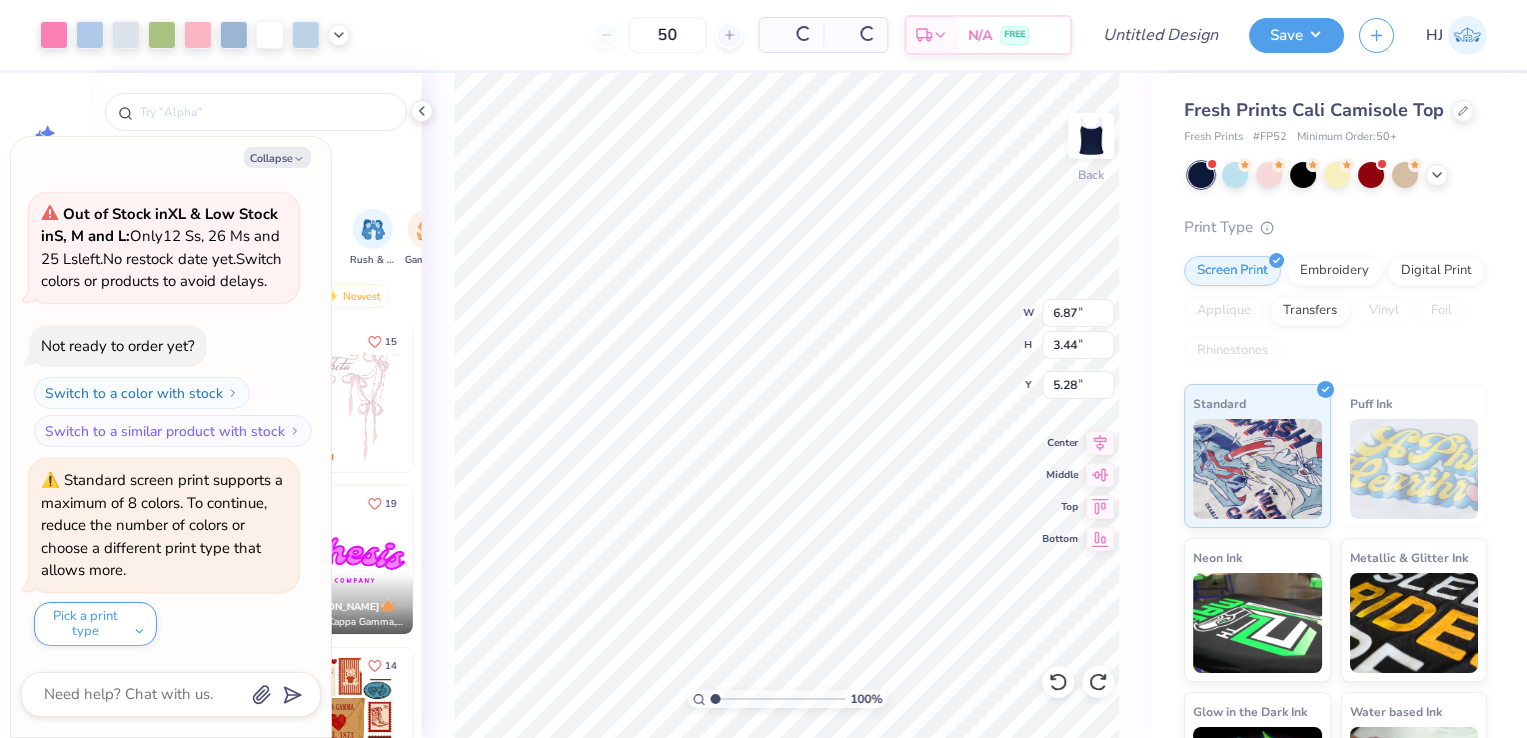
type input "6.87"
type input "3.44"
type input "5.28"
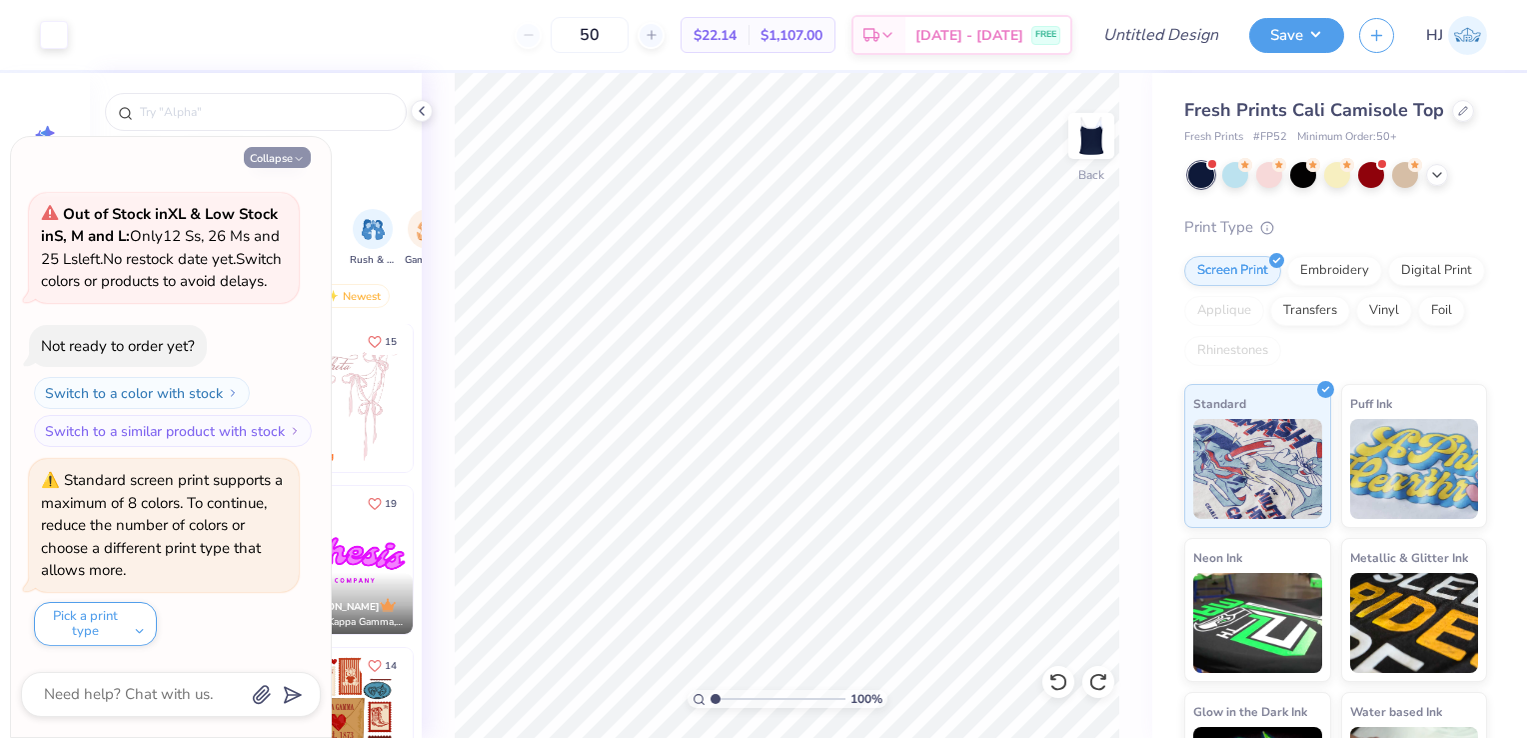
click at [295, 154] on icon "button" at bounding box center [299, 159] width 12 height 12
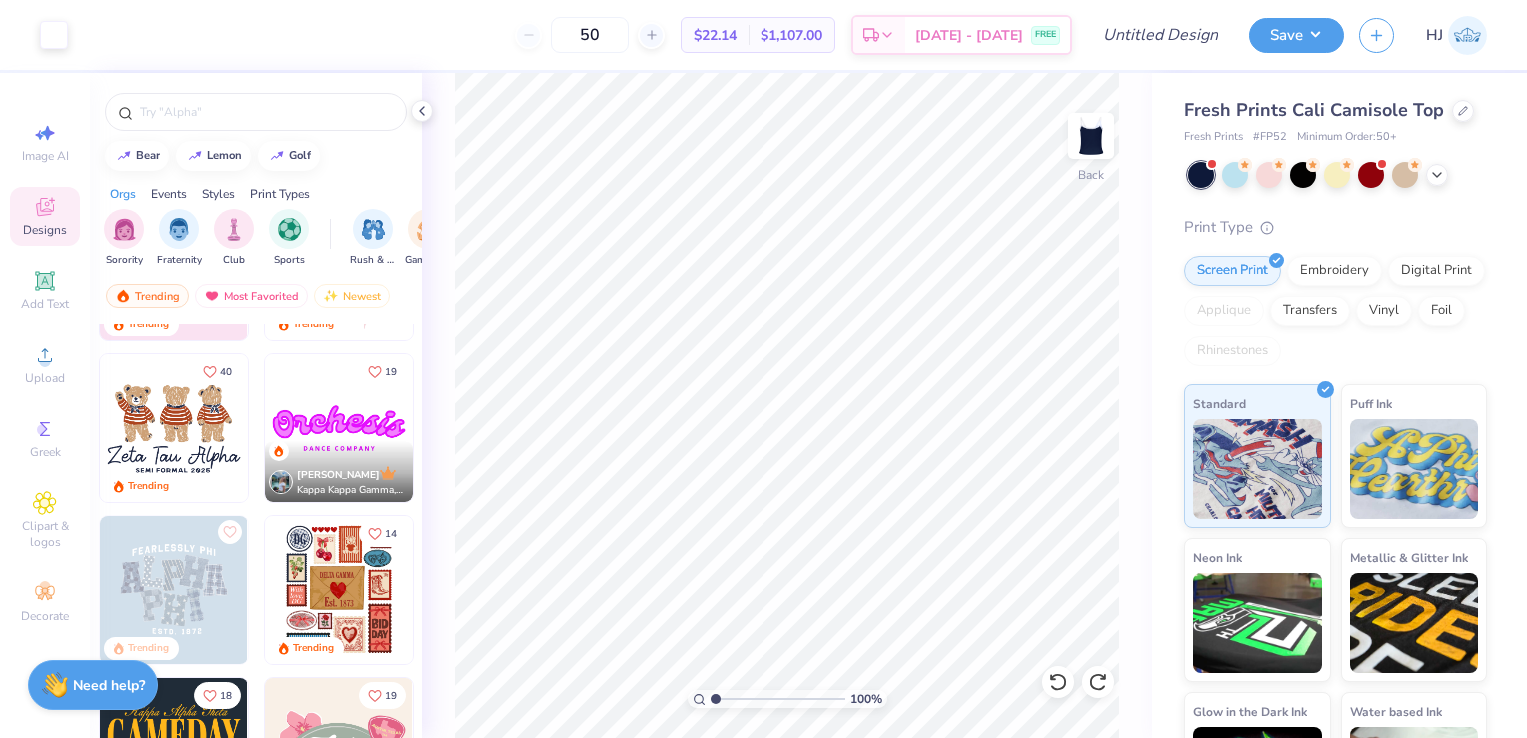
scroll to position [296, 0]
click at [185, 438] on img at bounding box center [174, 427] width 148 height 148
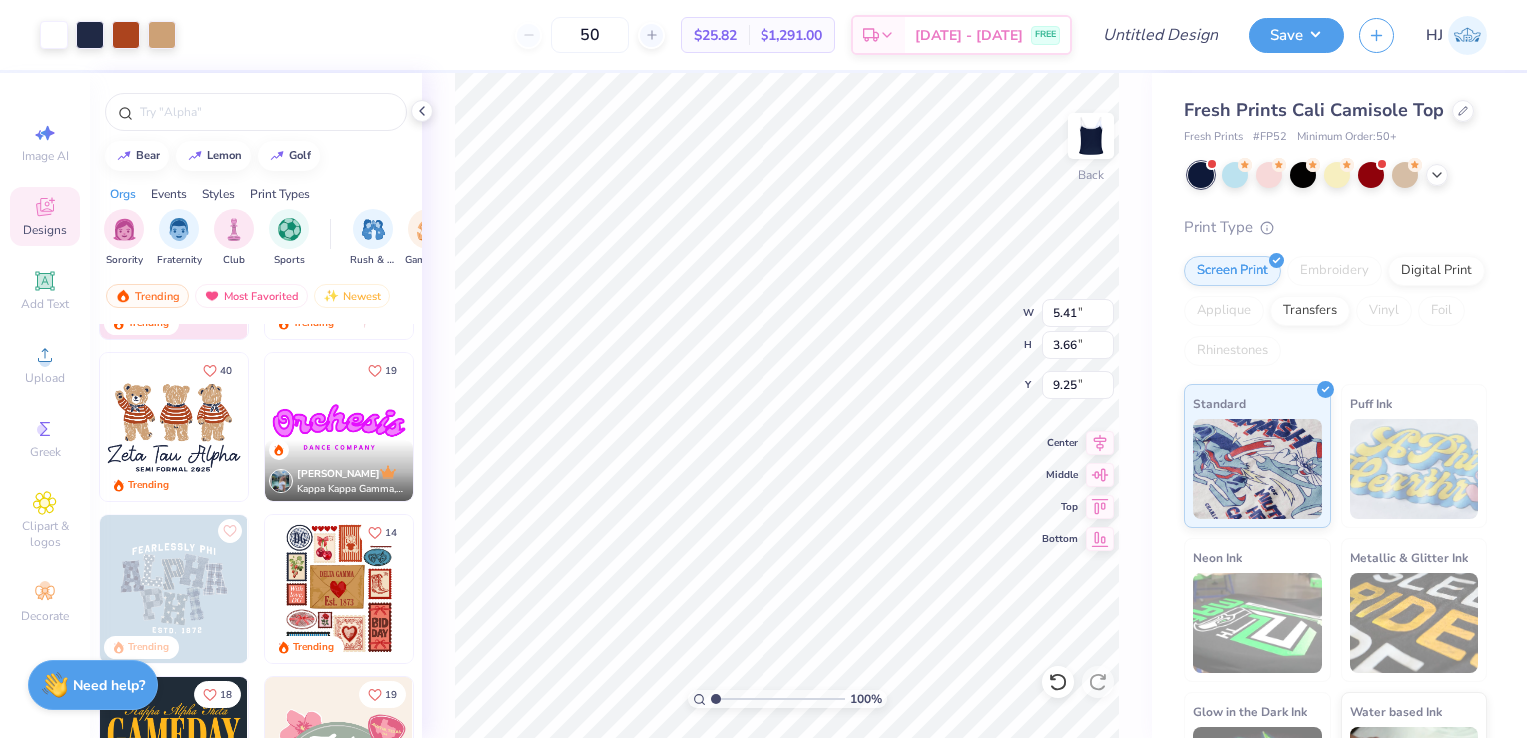
type input "9.25"
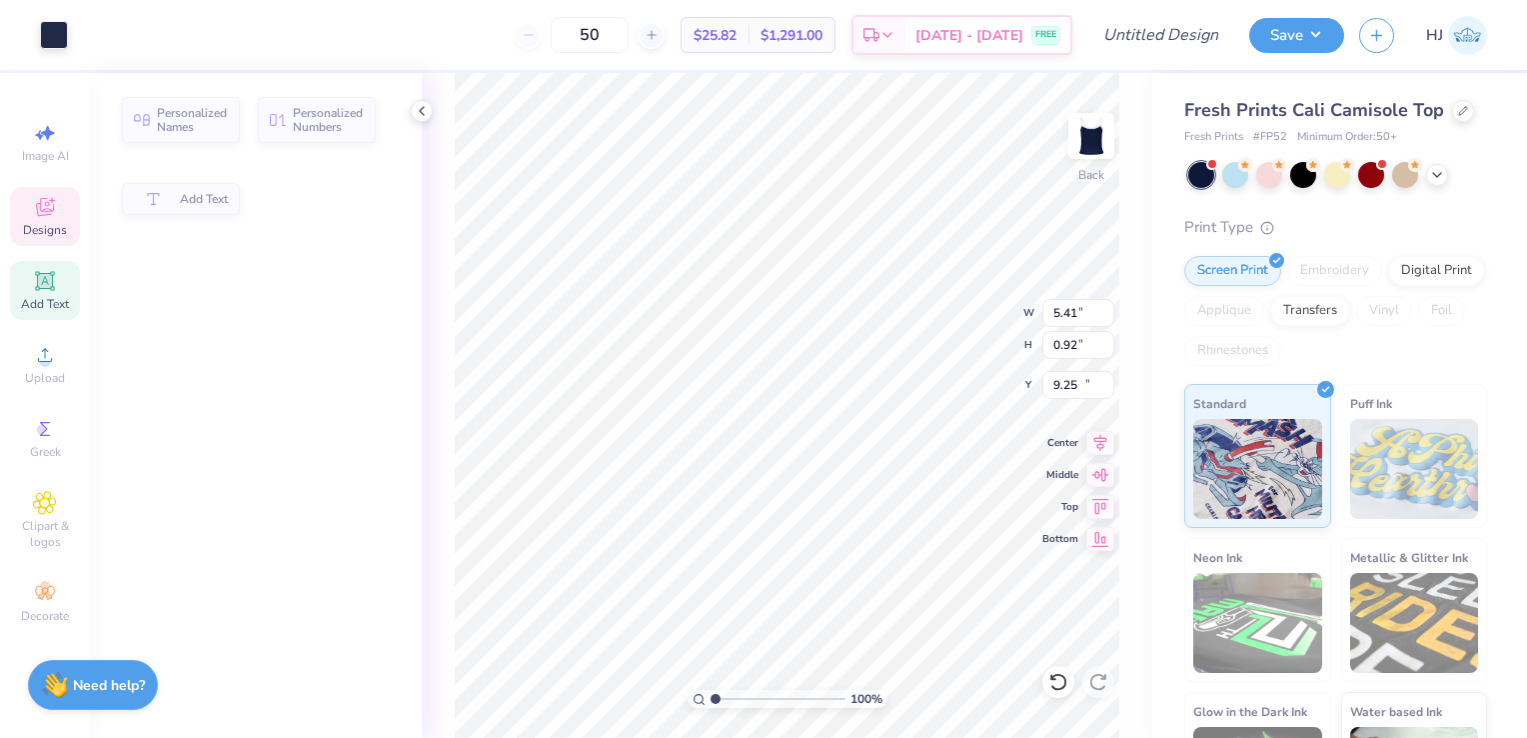
type input "0.92"
type input "11.83"
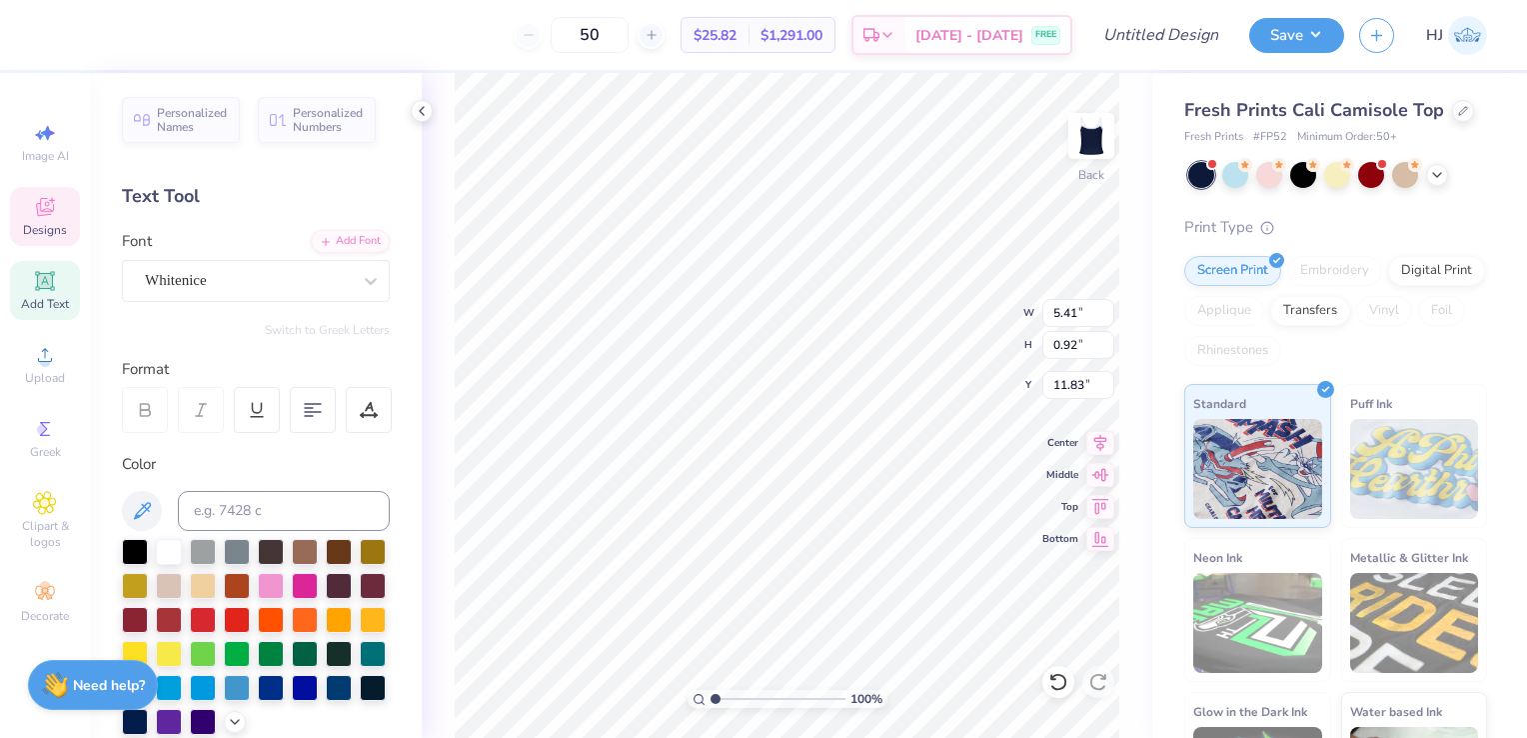
type textarea "Z"
click at [168, 546] on div at bounding box center [169, 550] width 26 height 26
type textarea "Sigma Delta Tau"
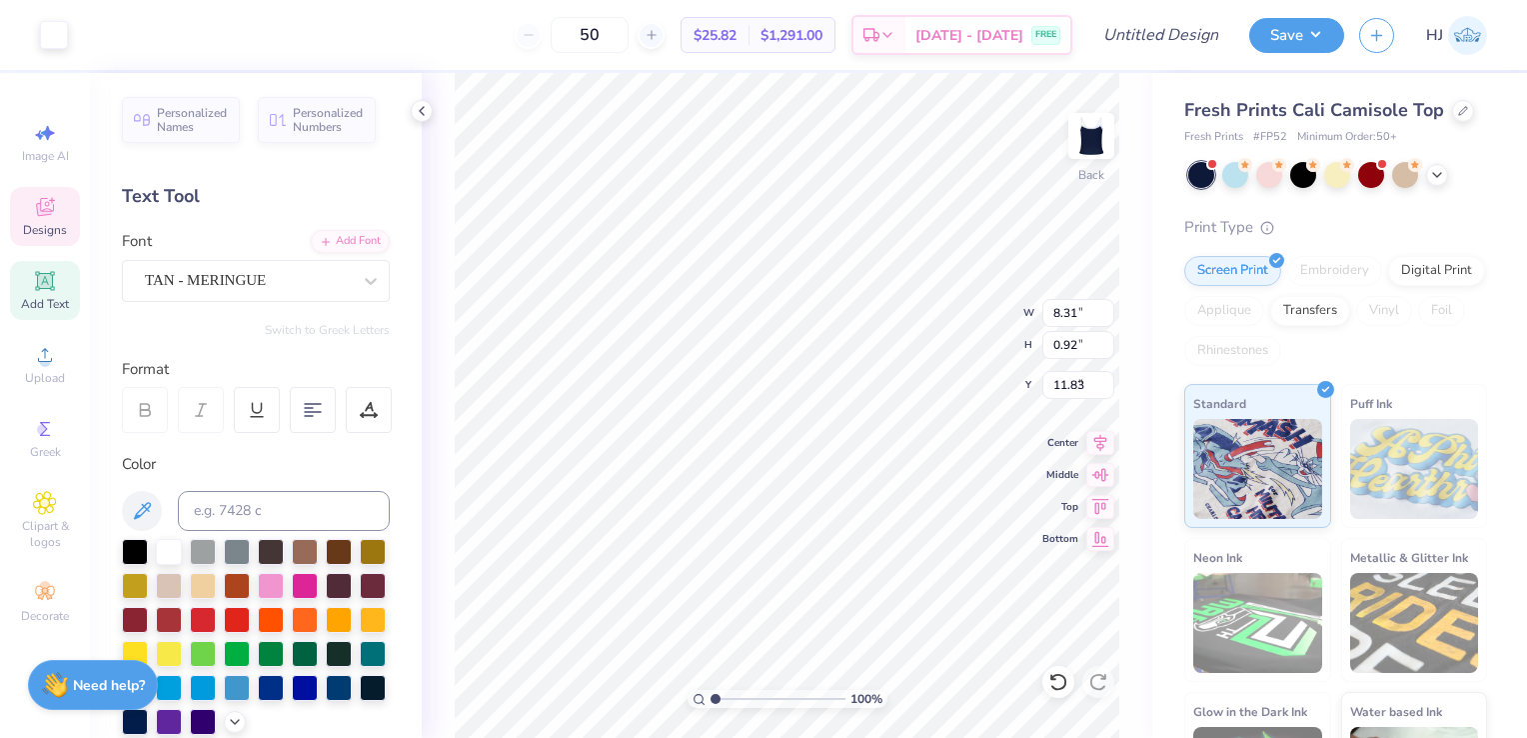
type input "8.31"
type input "6.00"
type input "4.00"
type input "1.96"
click at [427, 114] on icon at bounding box center [422, 111] width 16 height 16
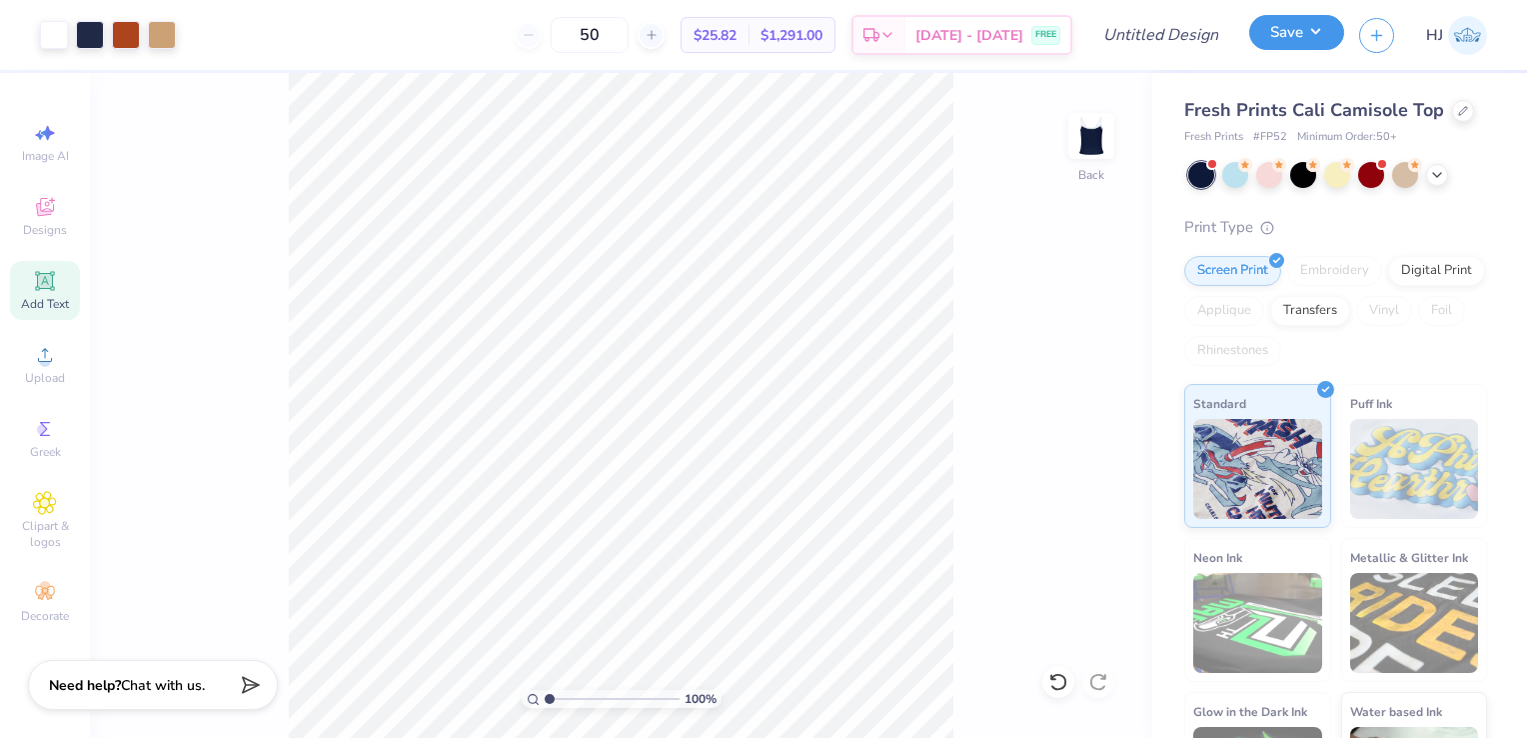
click at [1305, 38] on button "Save" at bounding box center [1296, 32] width 95 height 35
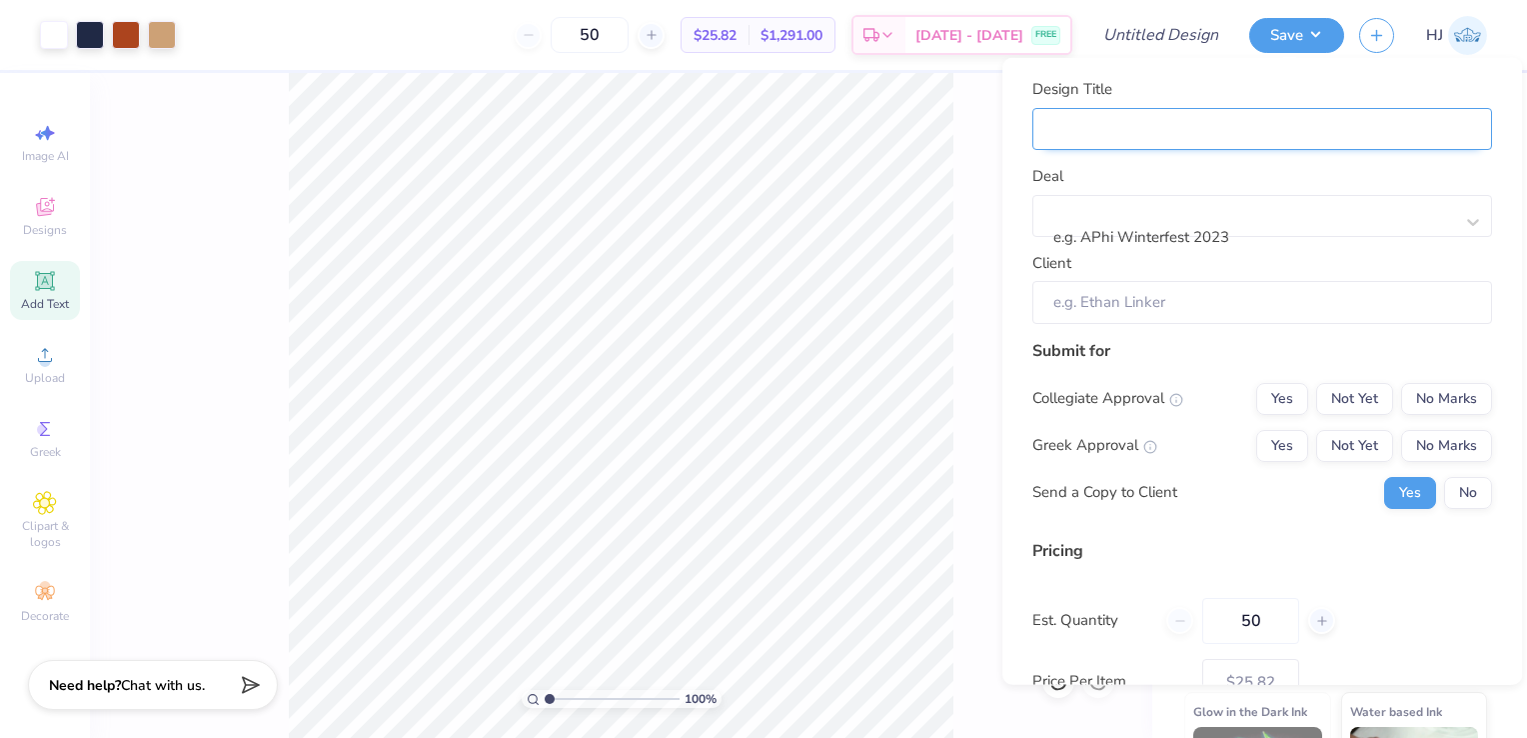
click at [1247, 126] on input "Design Title" at bounding box center [1262, 128] width 460 height 43
type input "SDT Merch Drop"
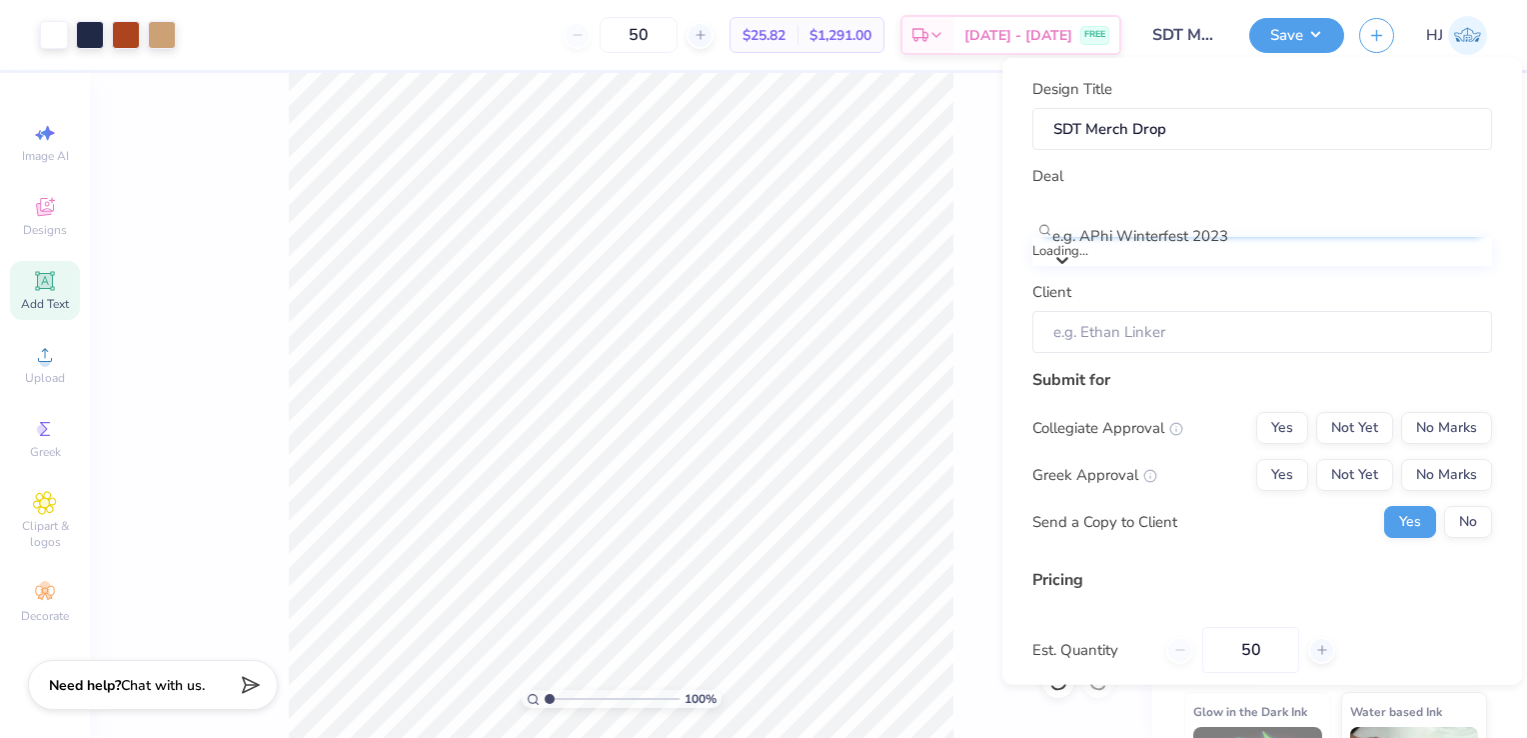
click at [1156, 214] on div at bounding box center [1272, 209] width 436 height 27
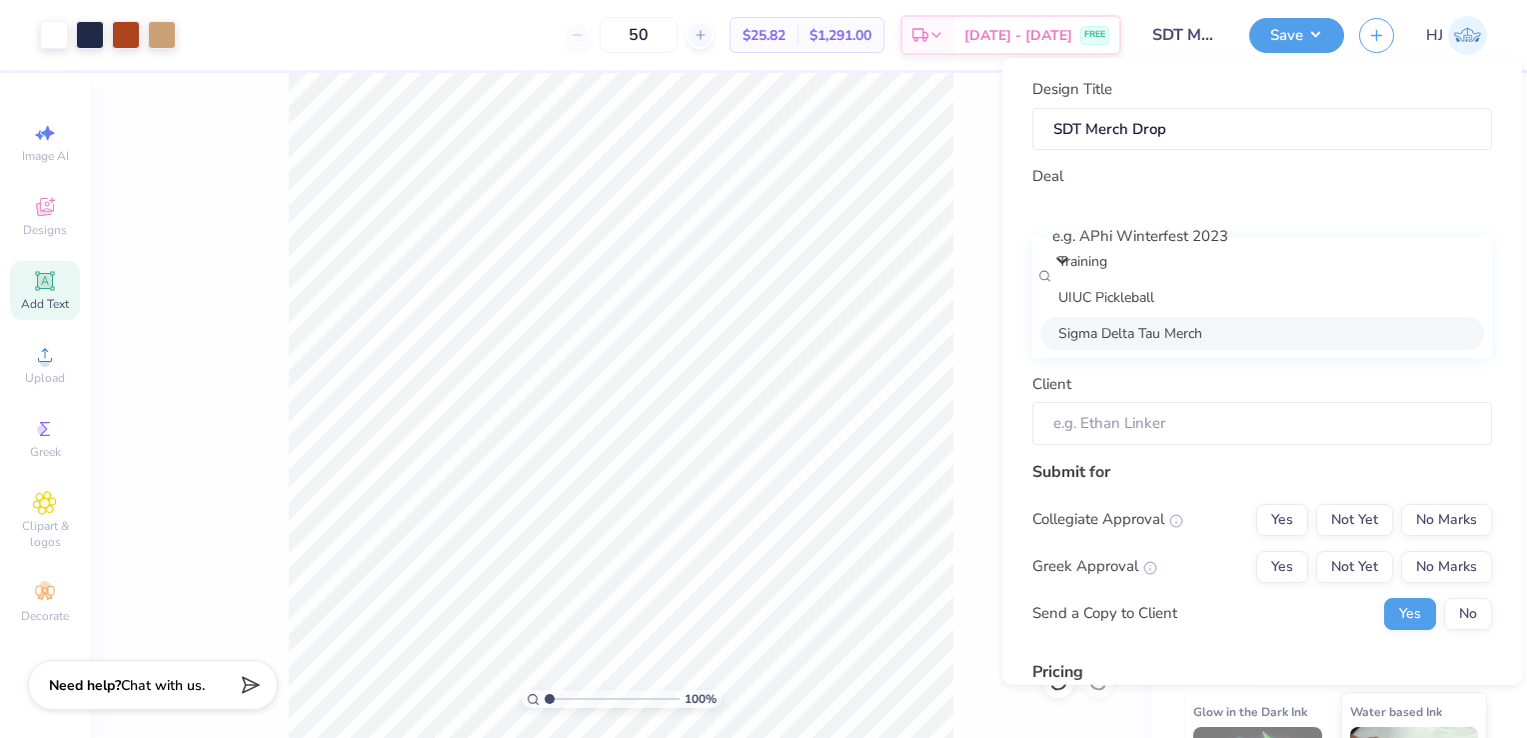
click at [1140, 330] on div "Sigma Delta Tau Merch" at bounding box center [1262, 332] width 444 height 33
type input "Rachel Ben-dov"
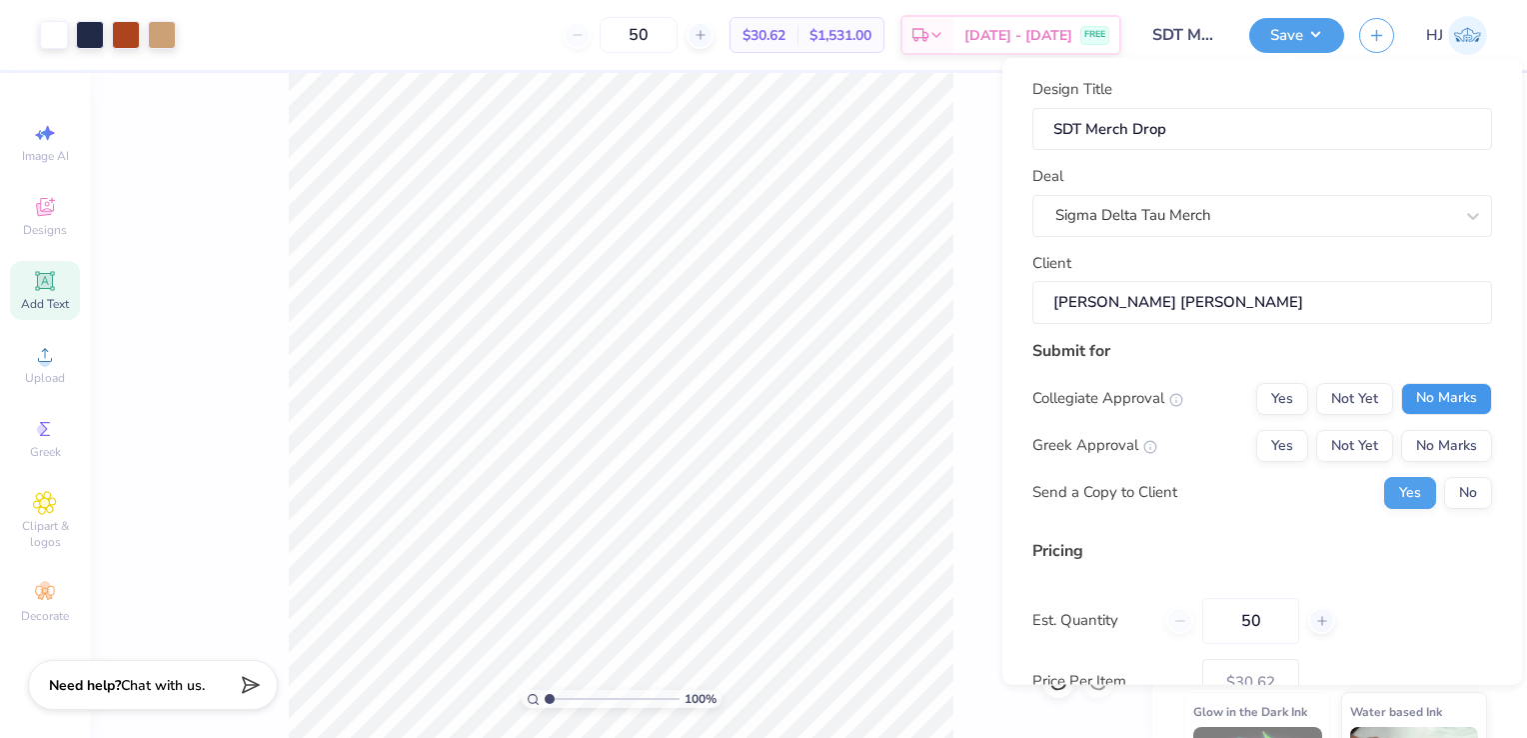
click at [1401, 391] on button "No Marks" at bounding box center [1446, 398] width 91 height 32
click at [1408, 440] on button "No Marks" at bounding box center [1446, 445] width 91 height 32
click at [1408, 442] on button "No Marks" at bounding box center [1446, 445] width 91 height 32
click at [1269, 446] on button "Yes" at bounding box center [1282, 445] width 52 height 32
click at [1337, 446] on button "Not Yet" at bounding box center [1354, 445] width 77 height 32
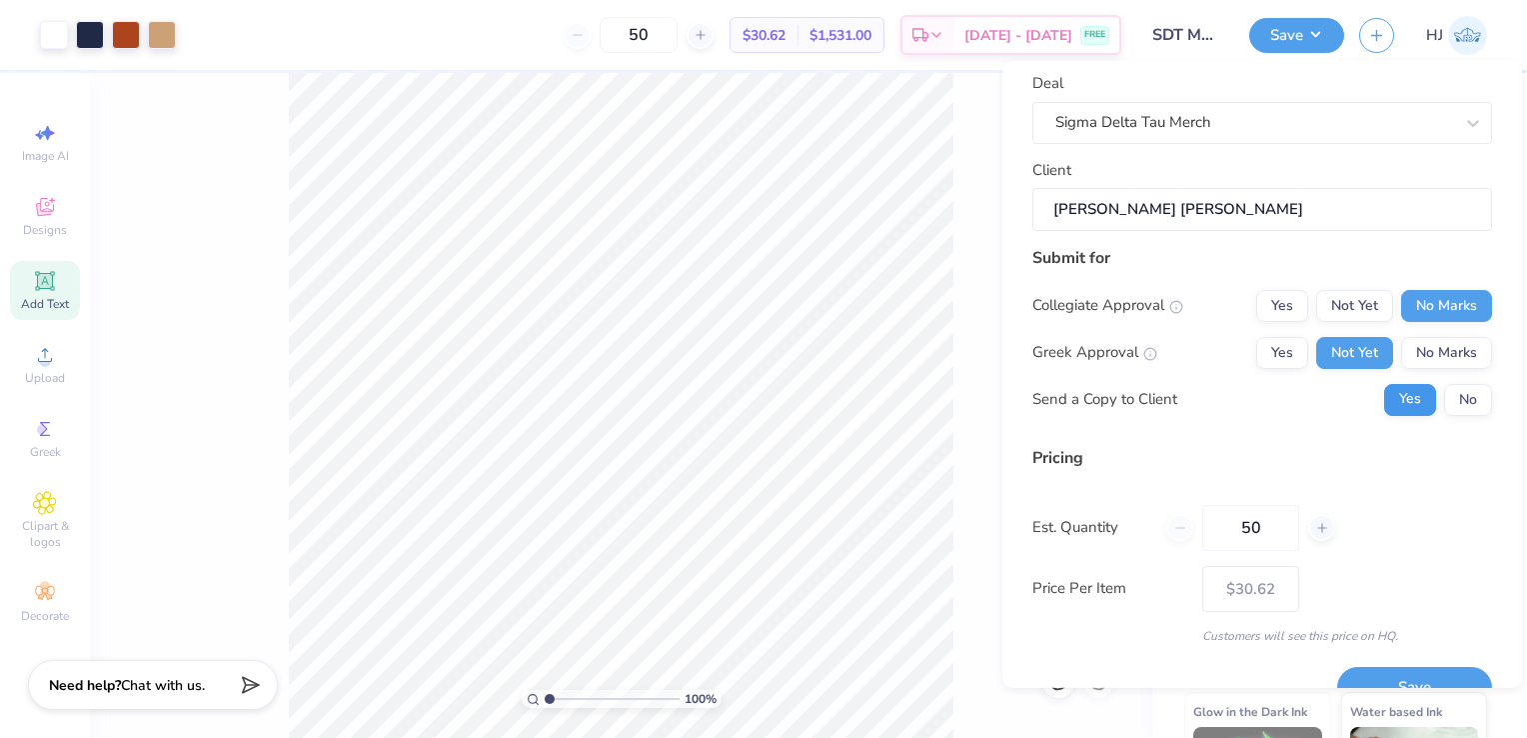
scroll to position [98, 0]
click at [1466, 388] on button "No" at bounding box center [1468, 397] width 48 height 32
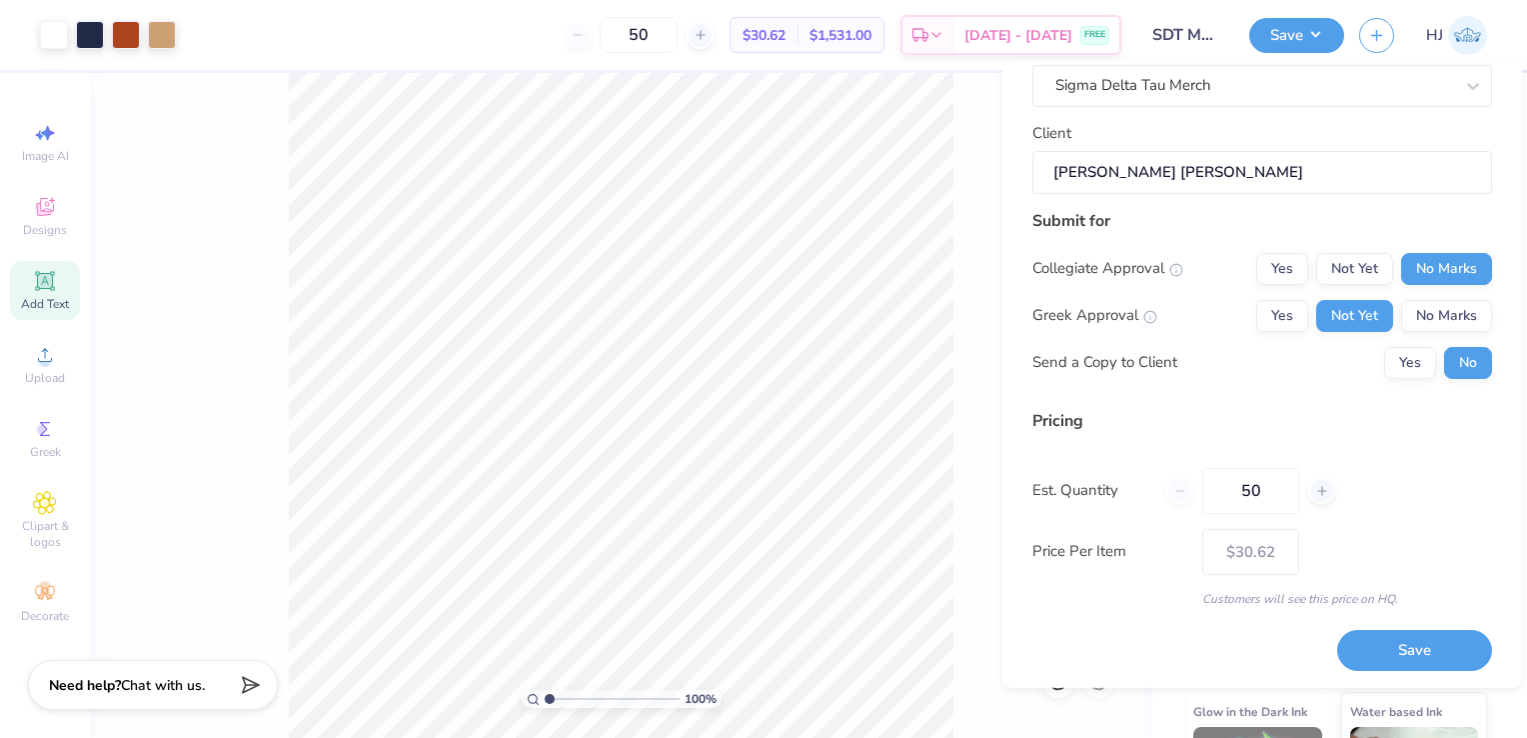
click at [1178, 497] on div "50" at bounding box center [1250, 490] width 169 height 46
click at [1242, 495] on input "50" at bounding box center [1250, 490] width 97 height 46
click at [1370, 655] on button "Save" at bounding box center [1414, 650] width 155 height 41
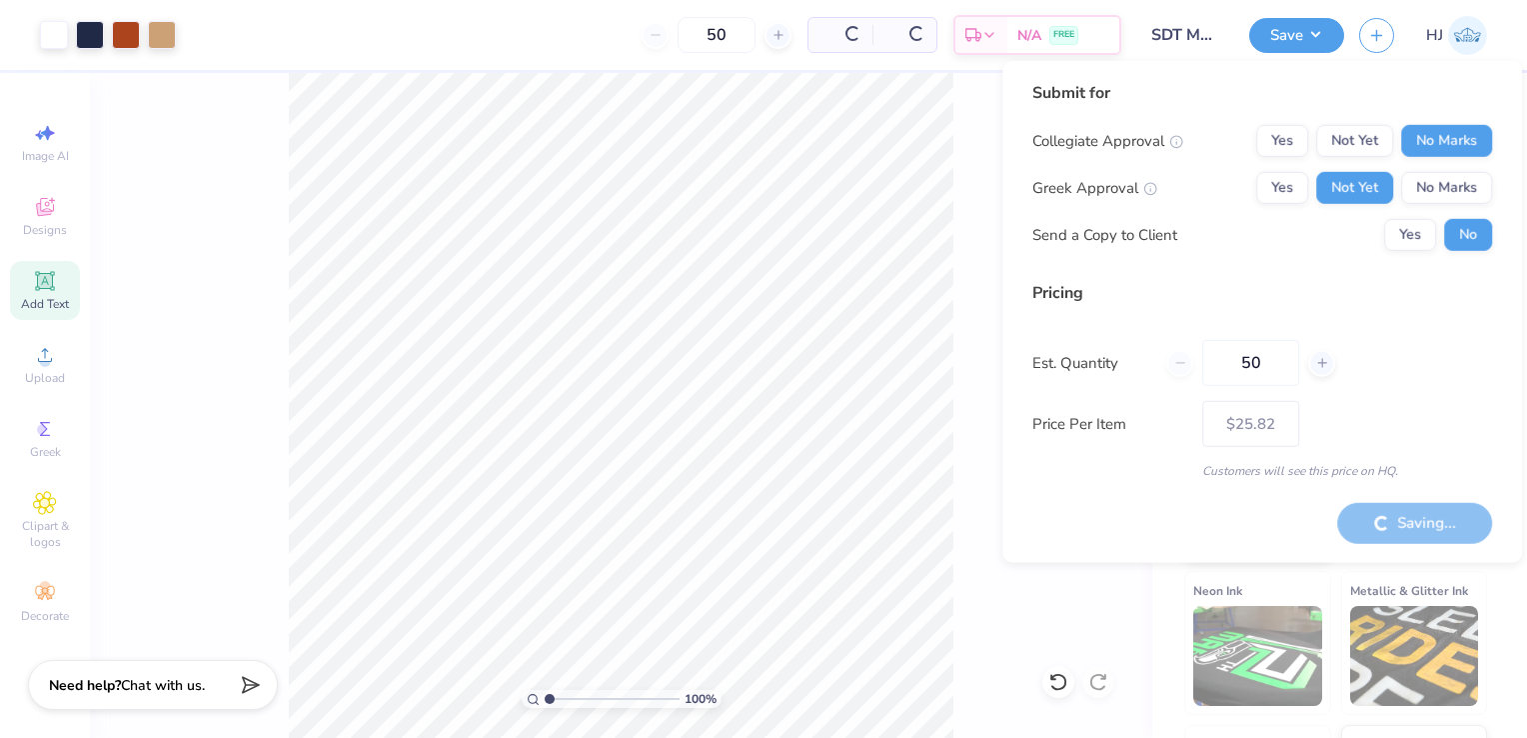
type input "– –"
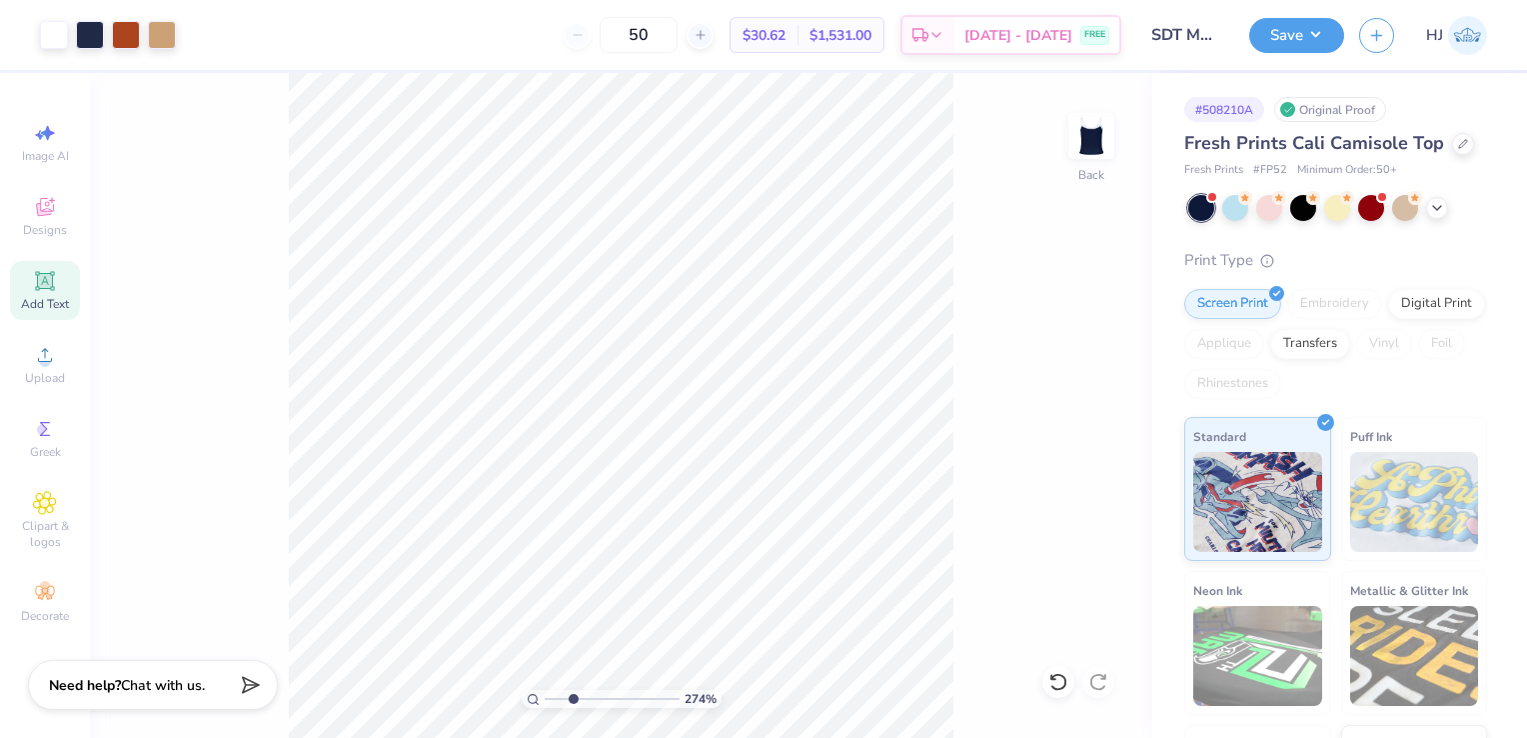
drag, startPoint x: 558, startPoint y: 695, endPoint x: 572, endPoint y: 692, distance: 14.3
click at [572, 692] on input "range" at bounding box center [612, 699] width 135 height 18
click at [1059, 356] on div "213 % Back" at bounding box center [621, 405] width 1062 height 665
click at [48, 502] on icon at bounding box center [45, 503] width 10 height 10
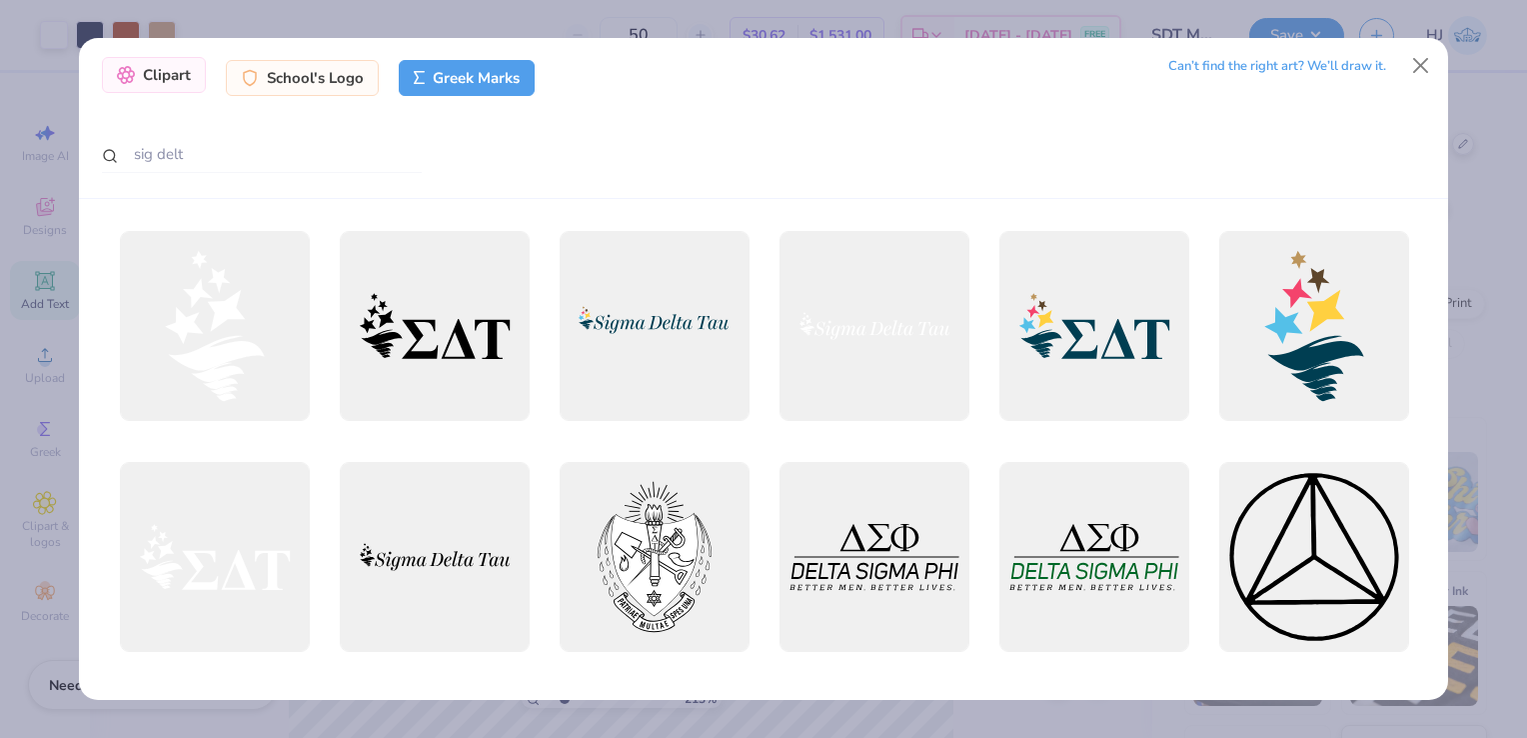
click at [117, 71] on icon at bounding box center [126, 75] width 18 height 18
type input "2.12717926334381"
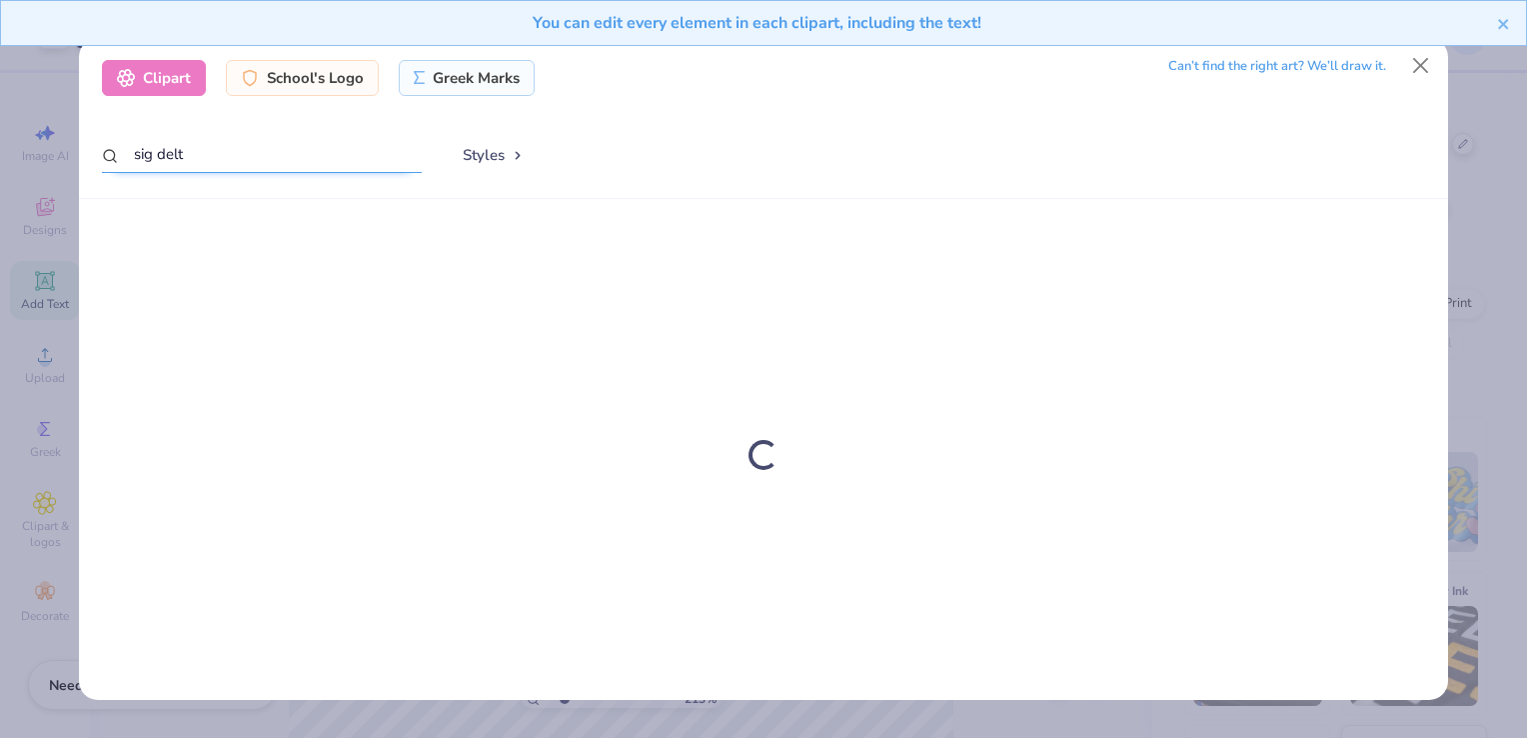
drag, startPoint x: 228, startPoint y: 161, endPoint x: 64, endPoint y: 168, distance: 164.1
click at [64, 168] on div "Clipart School's Logo Greek Marks Can’t find the right art? We’ll draw it. sig …" at bounding box center [763, 369] width 1527 height 738
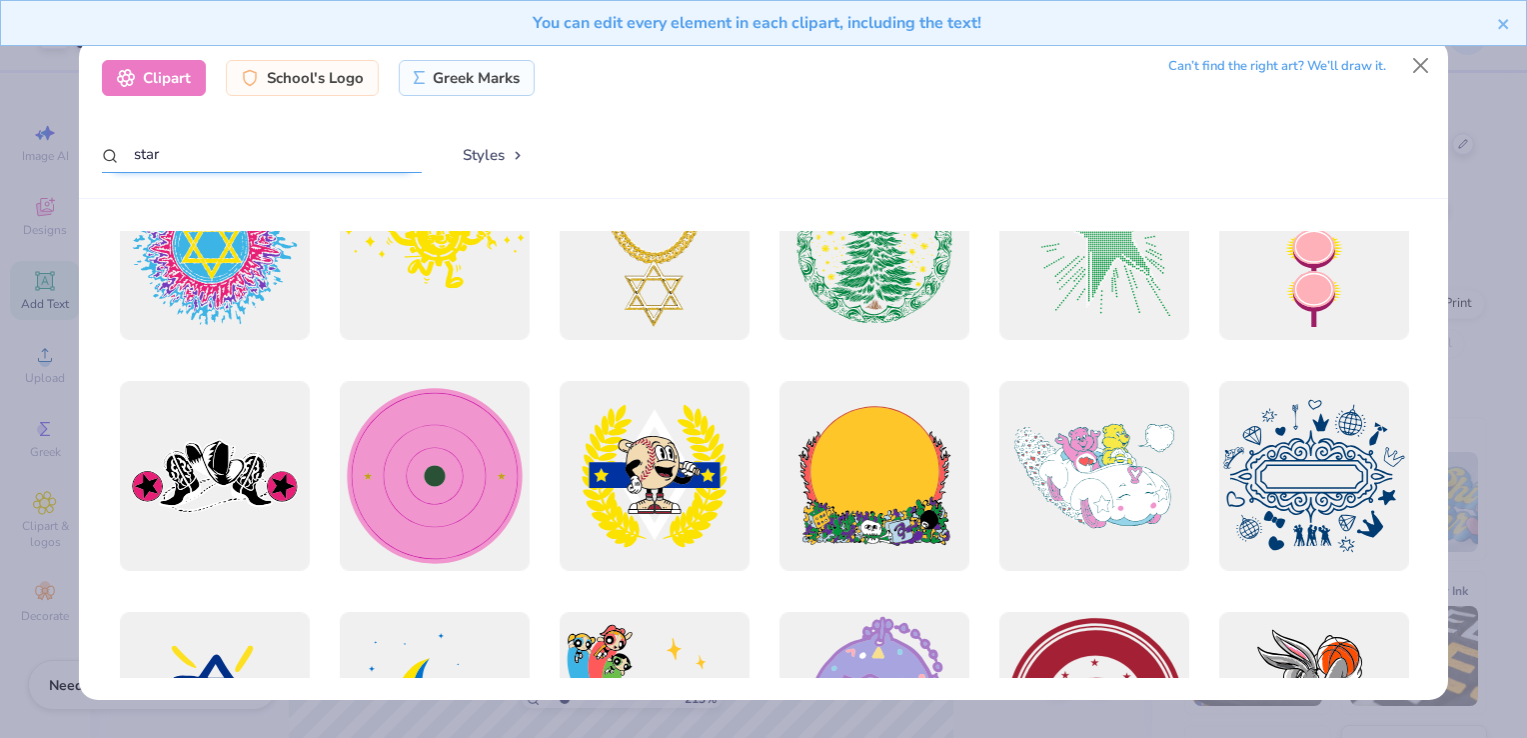
scroll to position [3278, 0]
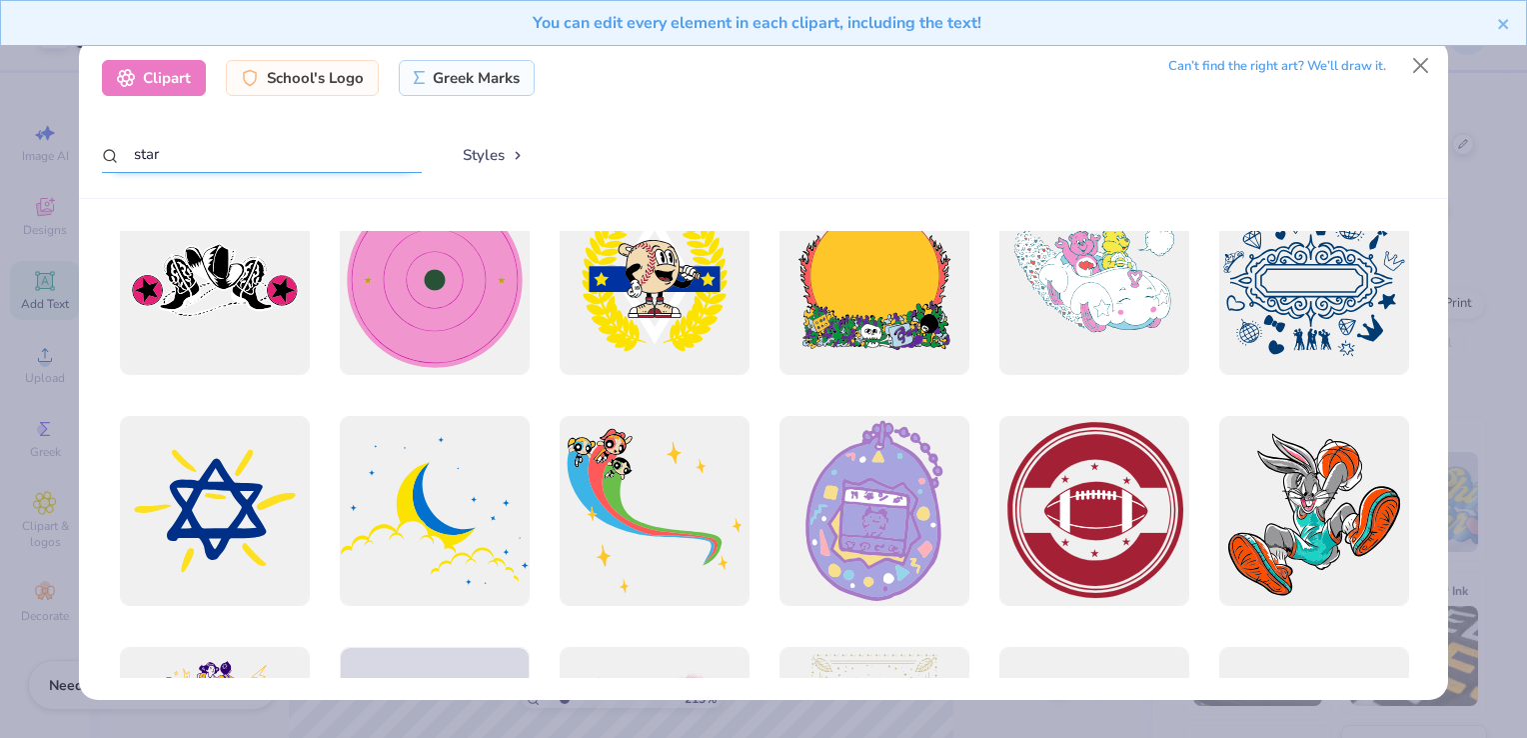
click at [126, 158] on input "star" at bounding box center [262, 154] width 320 height 37
type input "white star"
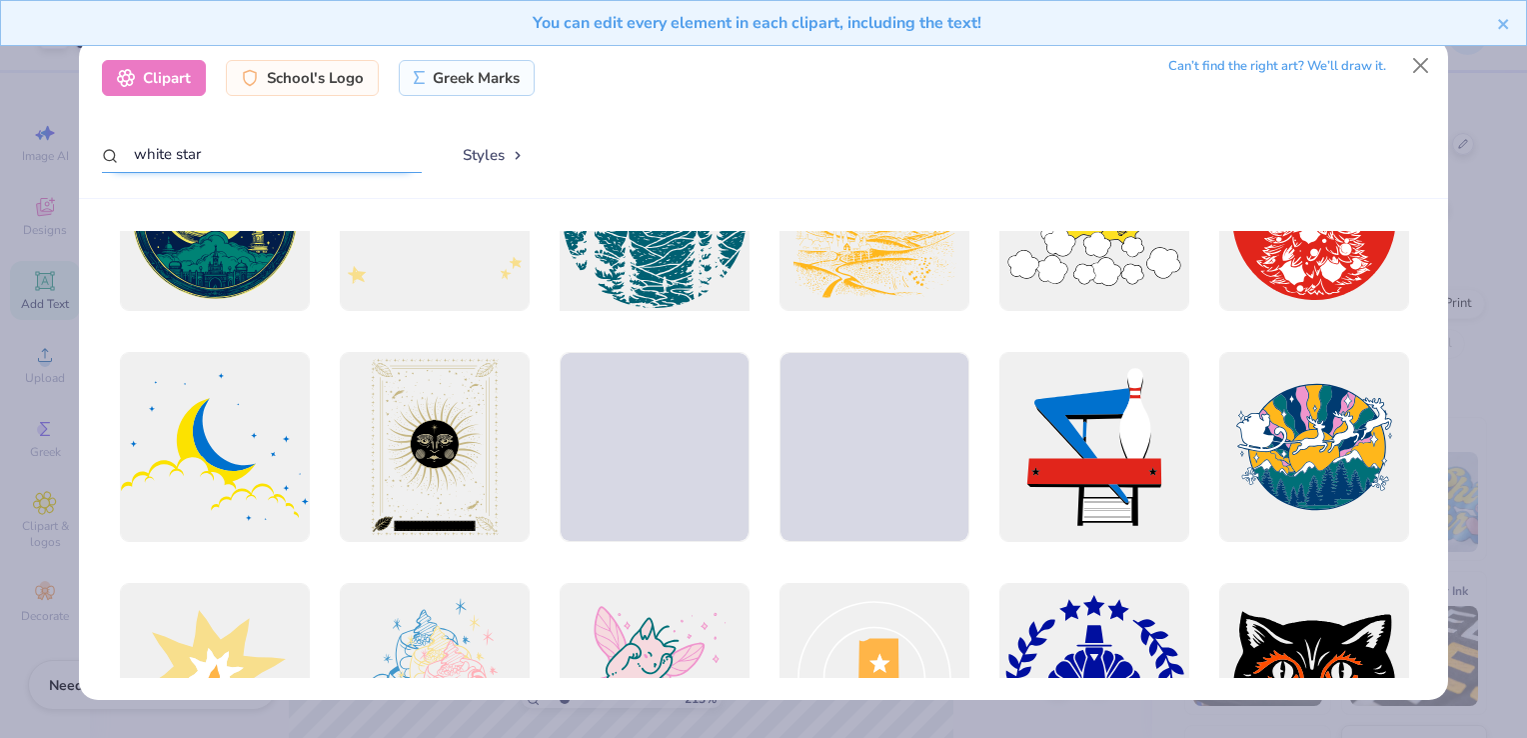
scroll to position [744, 0]
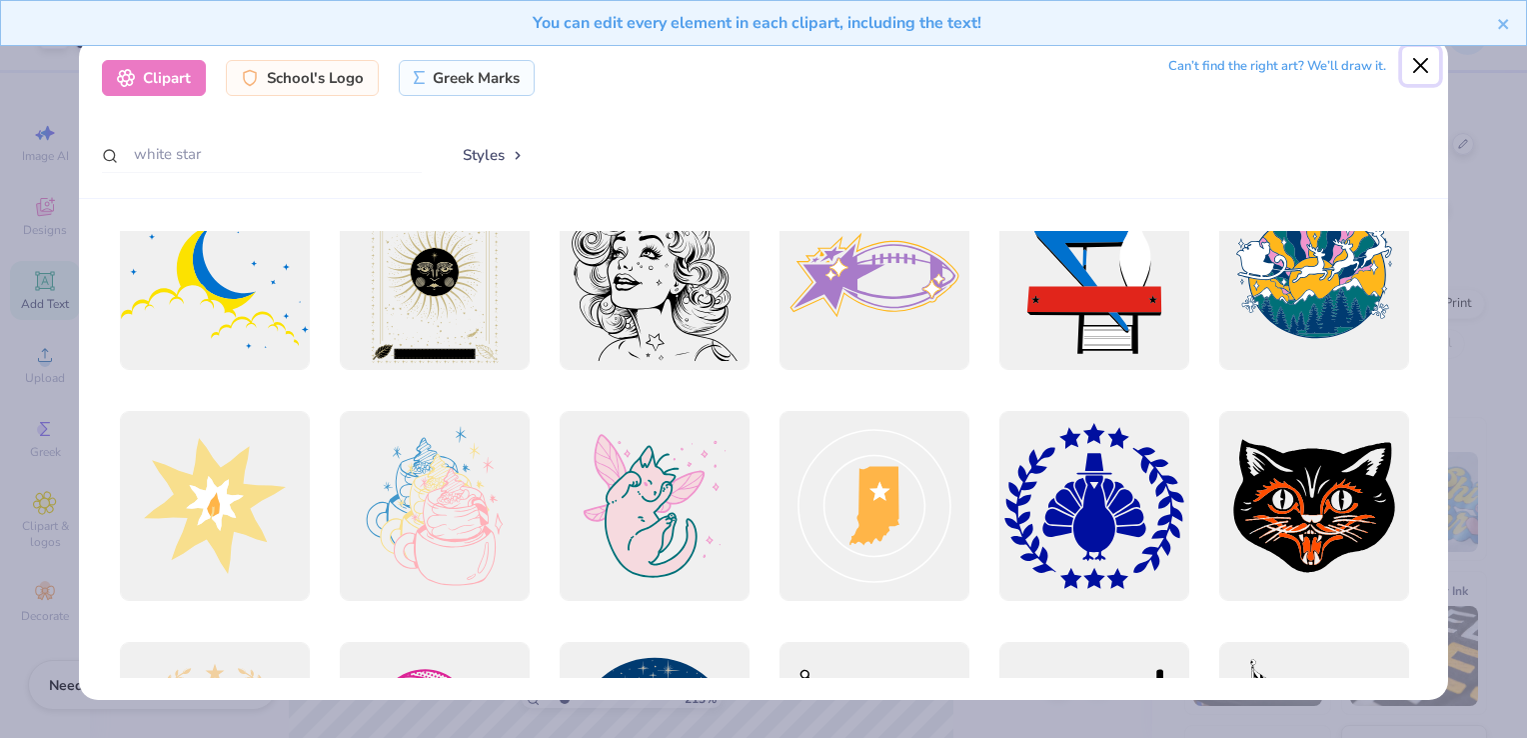
click at [1419, 68] on button "Close" at bounding box center [1421, 66] width 38 height 38
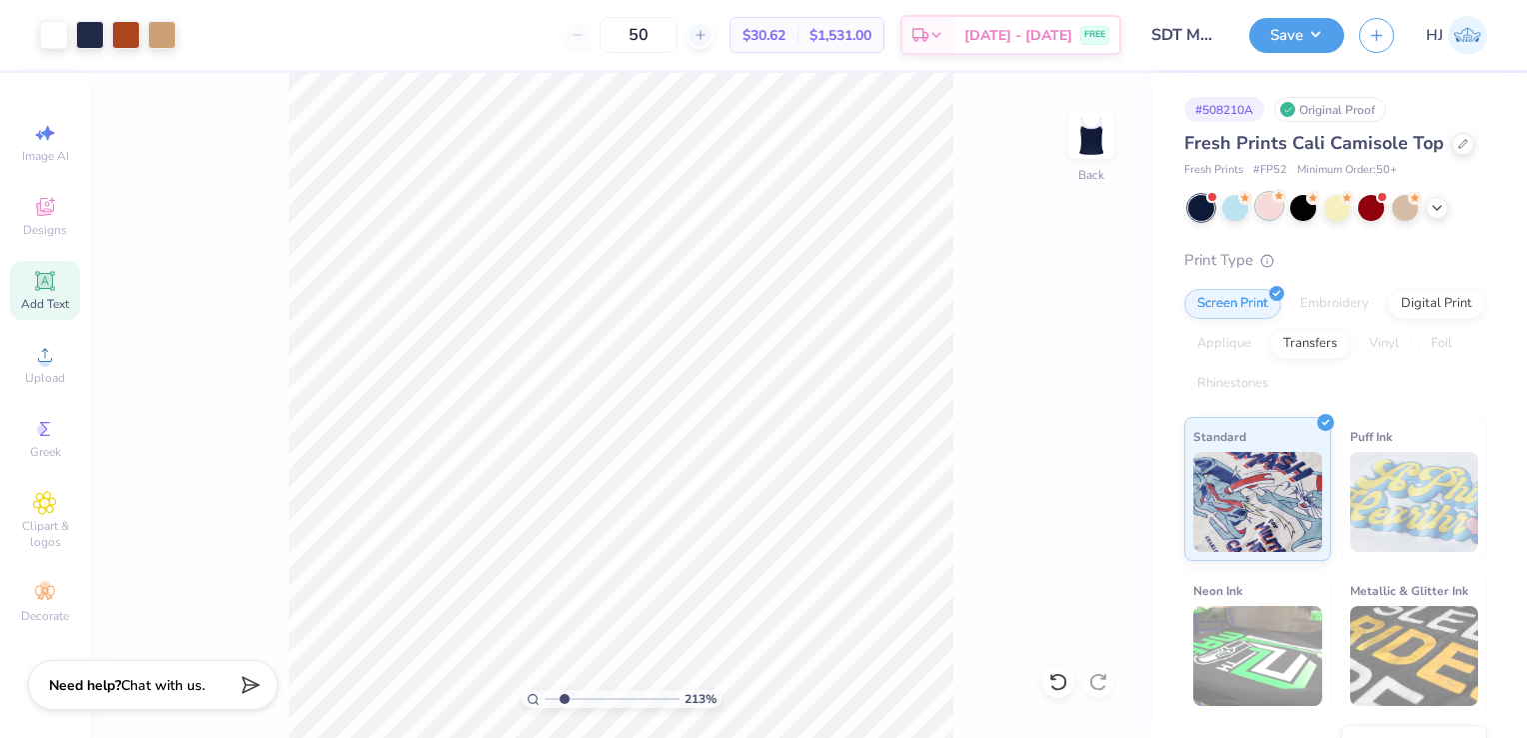
click at [1263, 206] on div at bounding box center [1269, 206] width 26 height 26
click at [784, 454] on div "Almost there" at bounding box center [808, 405] width 1437 height 665
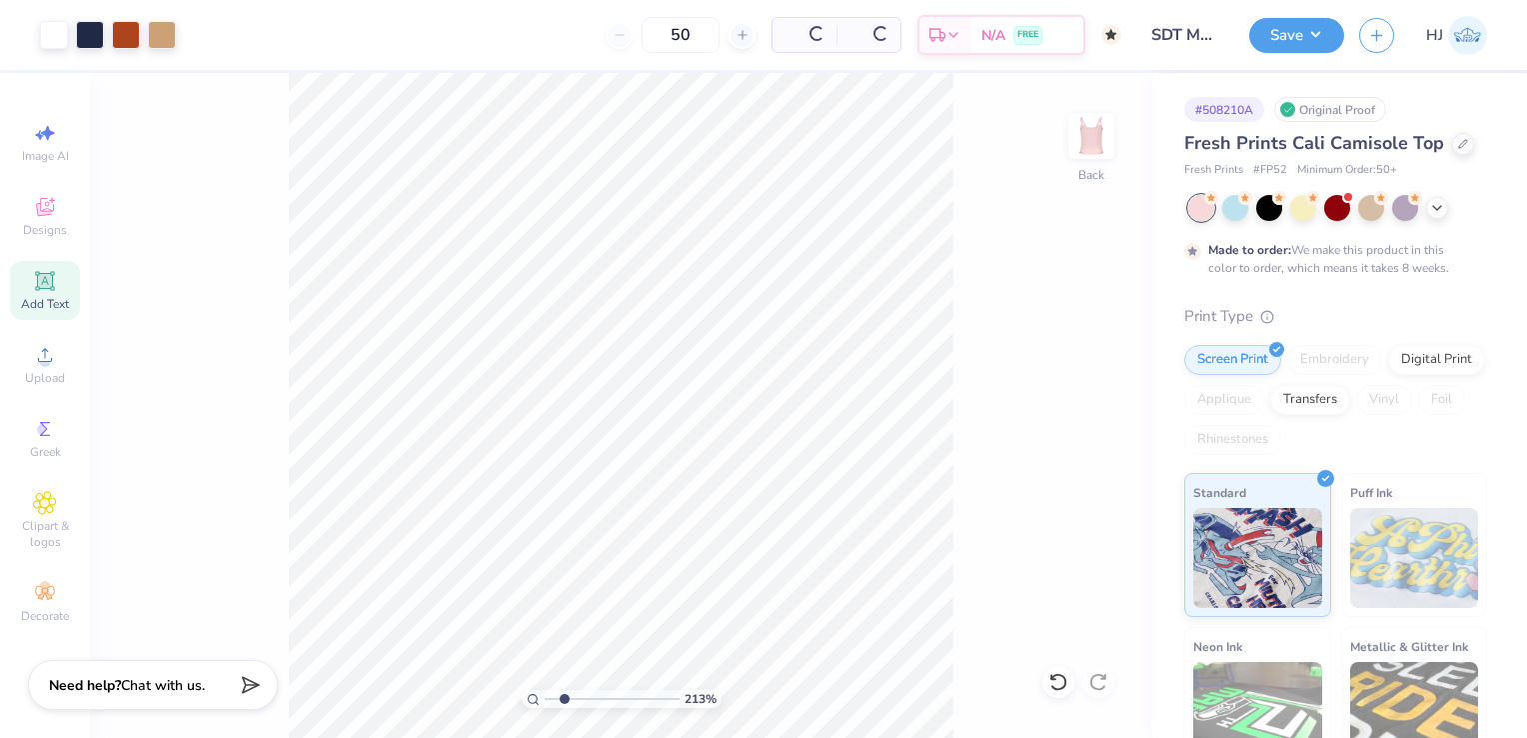
type input "2.12717926334381"
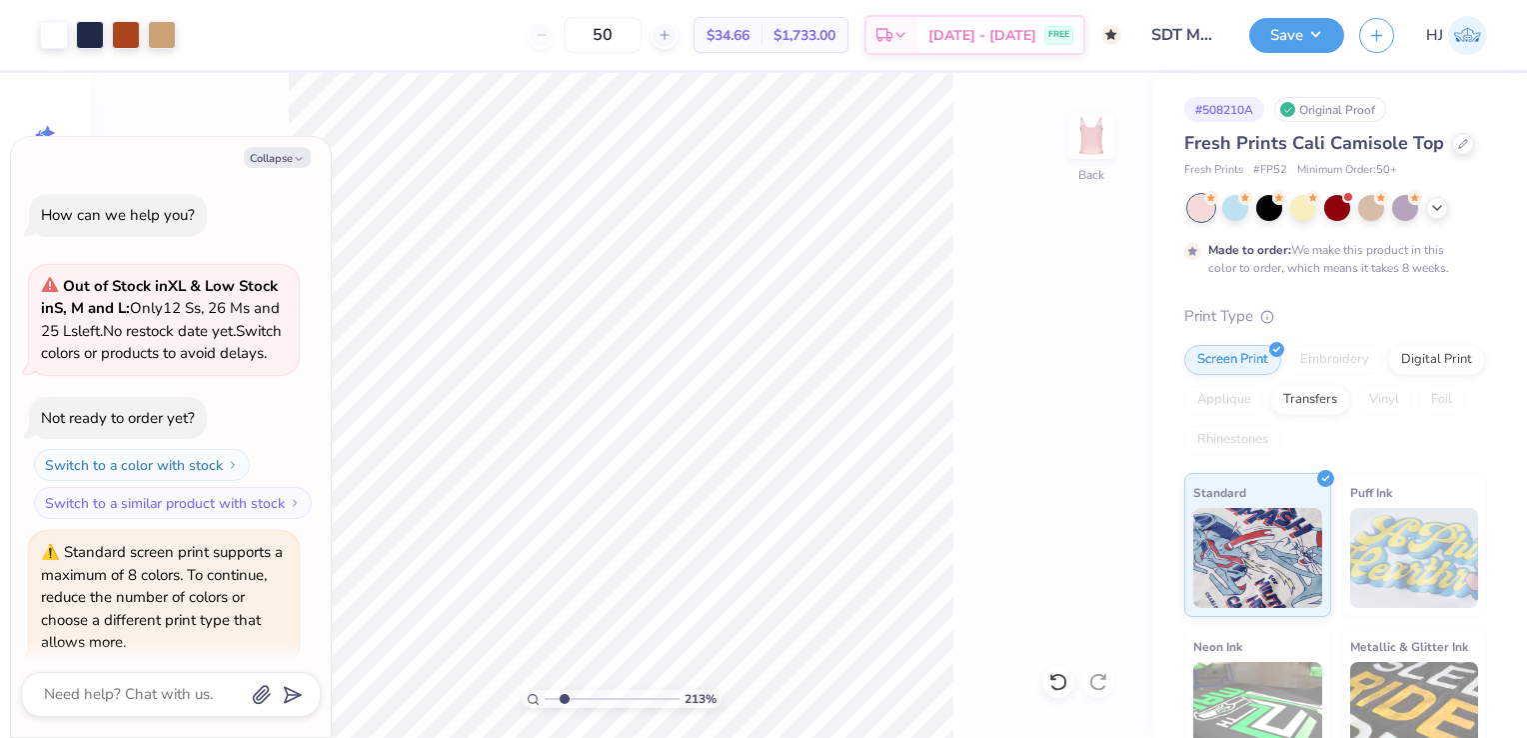
scroll to position [280, 0]
